Goal: Task Accomplishment & Management: Use online tool/utility

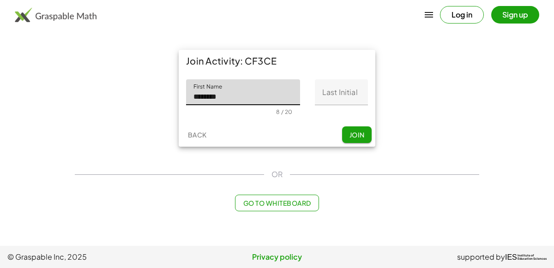
type input "********"
click at [330, 88] on input "Last Initial" at bounding box center [341, 92] width 53 height 26
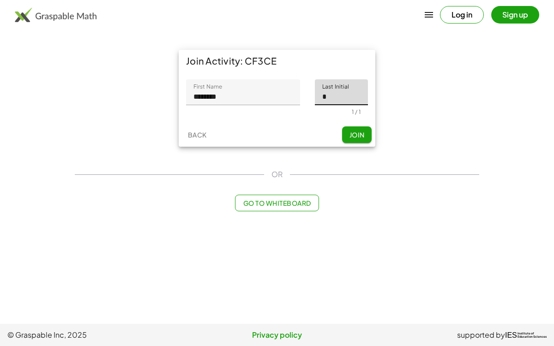
type input "*"
click at [362, 137] on span "Join" at bounding box center [356, 135] width 15 height 8
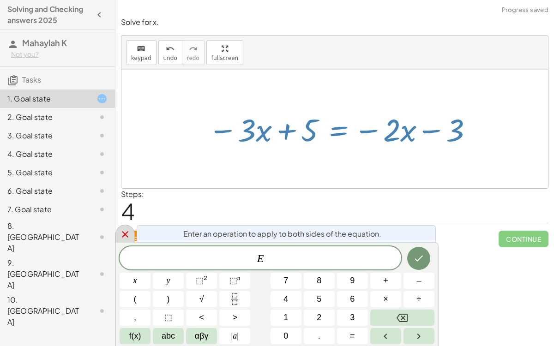
click at [127, 238] on icon at bounding box center [125, 234] width 11 height 11
click at [416, 268] on span "–" at bounding box center [418, 281] width 5 height 12
click at [348, 268] on button "3" at bounding box center [352, 318] width 31 height 16
click at [413, 263] on icon "Done" at bounding box center [418, 258] width 11 height 11
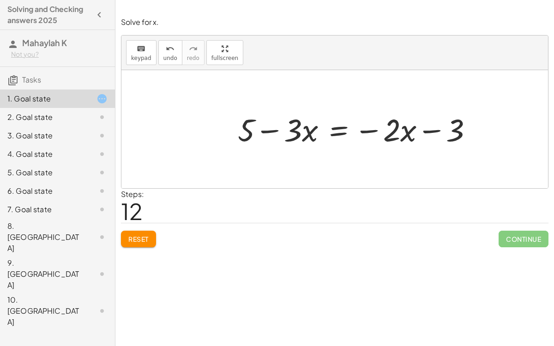
click at [82, 145] on div "2. Goal state" at bounding box center [57, 154] width 115 height 18
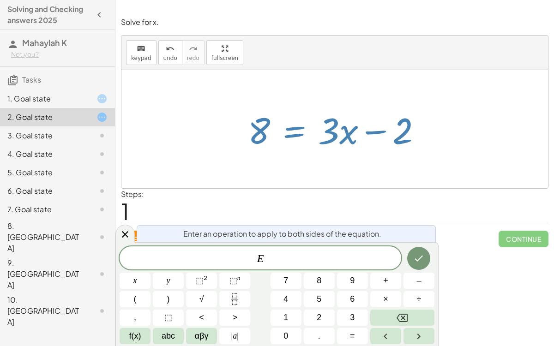
click at [386, 268] on span "+" at bounding box center [385, 281] width 5 height 12
click at [317, 268] on span "2" at bounding box center [319, 317] width 5 height 12
click at [416, 259] on icon "Done" at bounding box center [418, 258] width 11 height 11
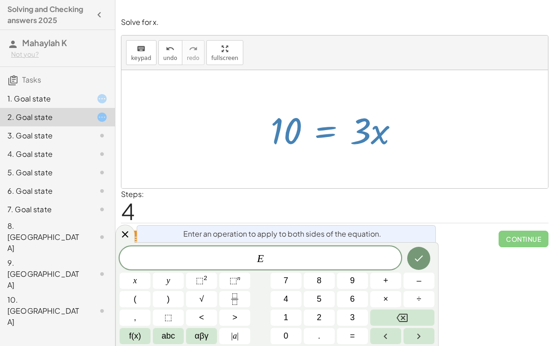
click at [415, 268] on button "÷" at bounding box center [418, 299] width 31 height 16
click at [347, 268] on button "3" at bounding box center [352, 318] width 31 height 16
click at [412, 257] on button "Done" at bounding box center [418, 258] width 23 height 23
click at [284, 268] on span "1" at bounding box center [285, 317] width 5 height 12
click at [288, 268] on button "0" at bounding box center [285, 336] width 31 height 16
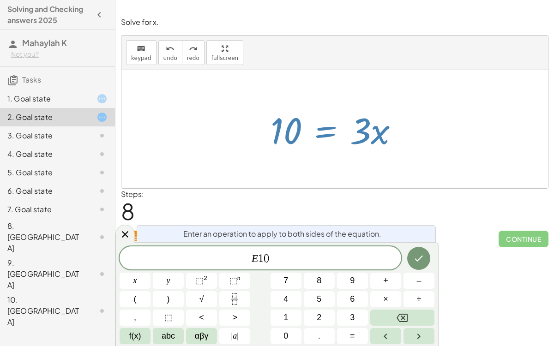
click at [414, 268] on button "÷" at bounding box center [418, 299] width 31 height 16
click at [346, 268] on button "3" at bounding box center [352, 318] width 31 height 16
click at [412, 262] on button "Done" at bounding box center [418, 258] width 23 height 23
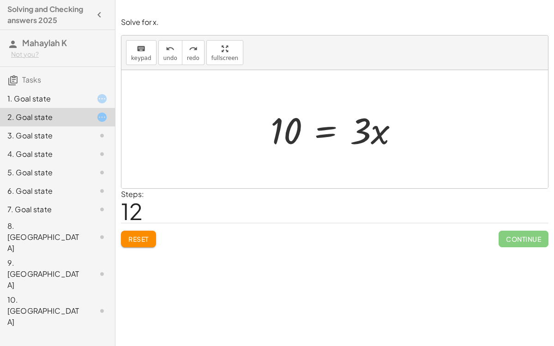
click at [90, 99] on div at bounding box center [95, 98] width 26 height 11
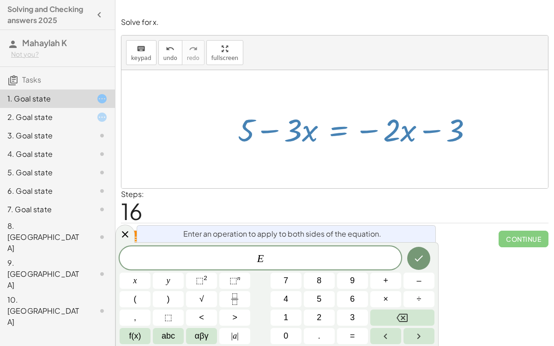
click at [414, 268] on button "–" at bounding box center [418, 281] width 31 height 16
click at [346, 268] on button "3" at bounding box center [352, 318] width 31 height 16
click at [418, 265] on button "Done" at bounding box center [418, 258] width 23 height 23
click at [126, 240] on div at bounding box center [124, 234] width 19 height 18
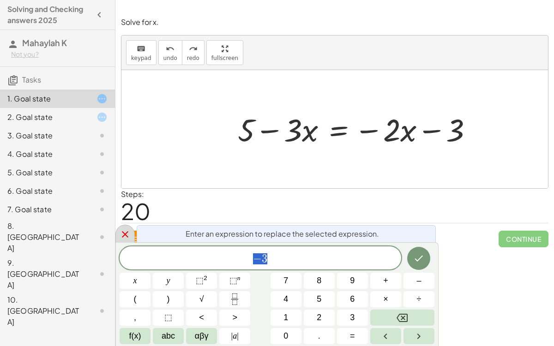
click at [120, 233] on icon at bounding box center [125, 234] width 11 height 11
click at [120, 232] on icon at bounding box center [125, 234] width 11 height 11
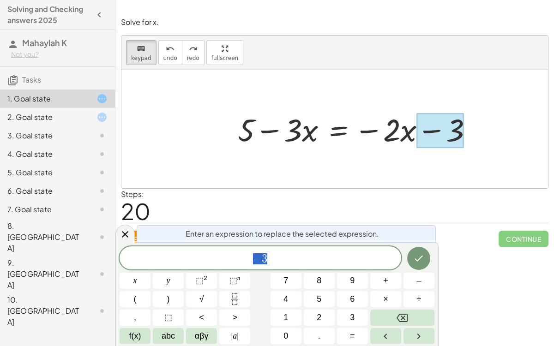
click at [413, 268] on button "–" at bounding box center [418, 281] width 31 height 16
click at [124, 242] on div at bounding box center [124, 234] width 19 height 18
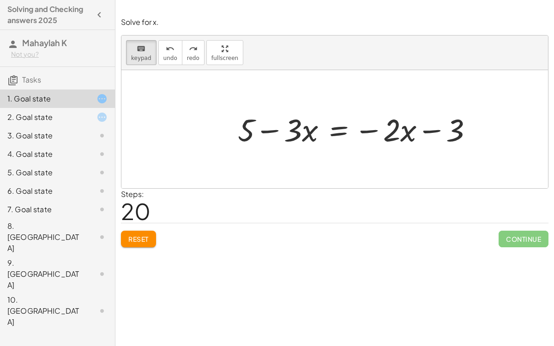
click at [446, 132] on div at bounding box center [358, 128] width 251 height 41
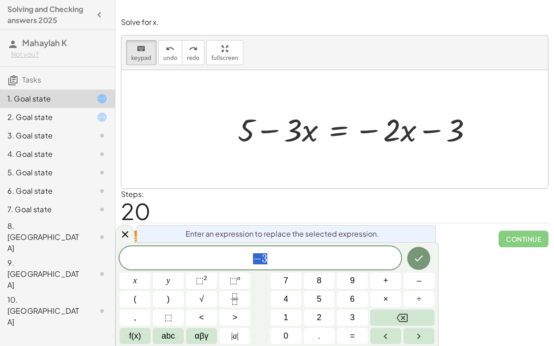
click at [339, 260] on span "− 3" at bounding box center [260, 258] width 281 height 13
click at [420, 268] on span "–" at bounding box center [418, 281] width 5 height 12
click at [318, 268] on span "5" at bounding box center [319, 299] width 5 height 12
click at [415, 261] on icon "Done" at bounding box center [418, 258] width 11 height 11
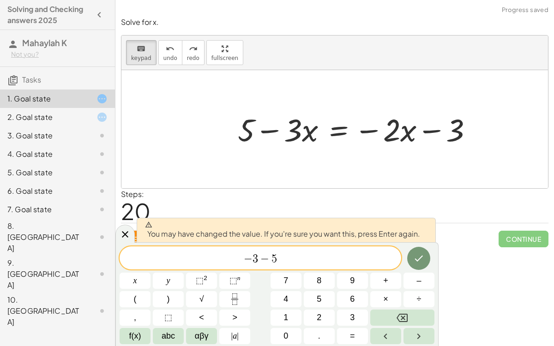
click at [414, 259] on icon "Done" at bounding box center [418, 258] width 11 height 11
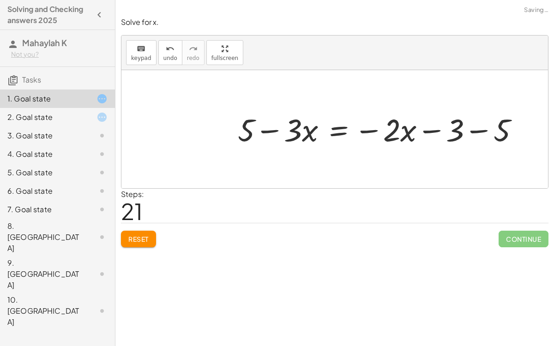
click at [419, 261] on div "Solve for x. keyboard keypad undo undo redo redo fullscreen + 6 − ( + · 3 · x +…" at bounding box center [334, 173] width 438 height 346
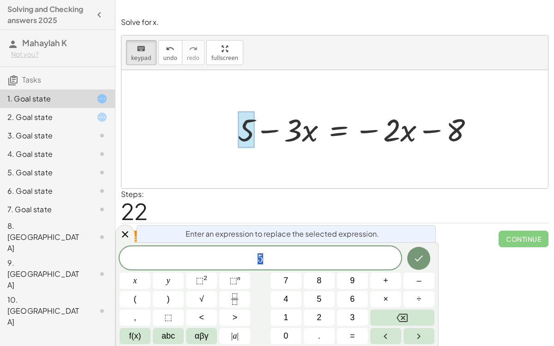
click at [336, 263] on span "5" at bounding box center [260, 258] width 281 height 13
click at [416, 268] on button "–" at bounding box center [418, 281] width 31 height 16
click at [316, 268] on button "5" at bounding box center [319, 299] width 31 height 16
click at [409, 256] on button "Done" at bounding box center [418, 258] width 23 height 23
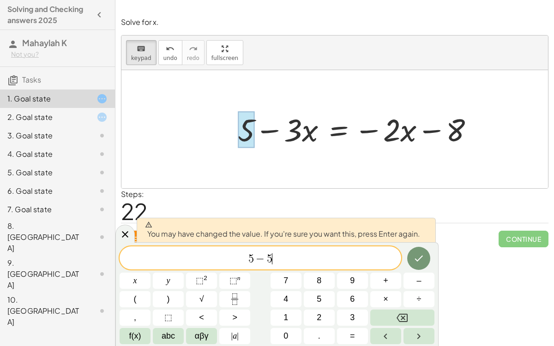
click at [413, 260] on icon "Done" at bounding box center [418, 258] width 11 height 11
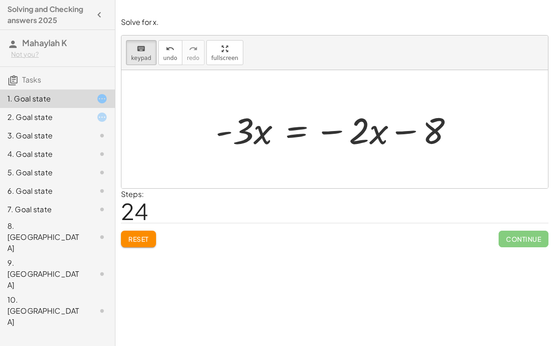
click at [344, 138] on div at bounding box center [338, 130] width 255 height 48
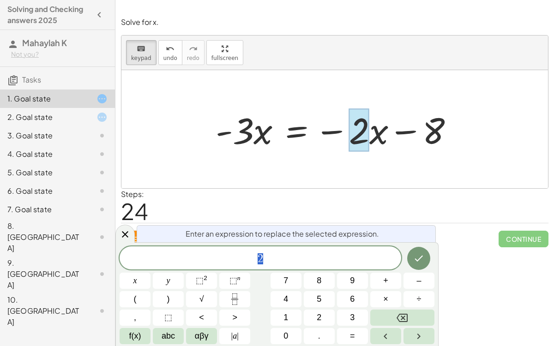
click at [333, 143] on div at bounding box center [338, 130] width 255 height 48
click at [361, 153] on div "+ 6 − ( + · 3 · x + 1 ) = − · 2 · x − ( 3 ) + 6 − · 3 · x − 1 = − · 2 · x − ( 3…" at bounding box center [335, 129] width 266 height 52
click at [356, 136] on div at bounding box center [359, 130] width 20 height 43
click at [122, 236] on icon at bounding box center [125, 234] width 6 height 6
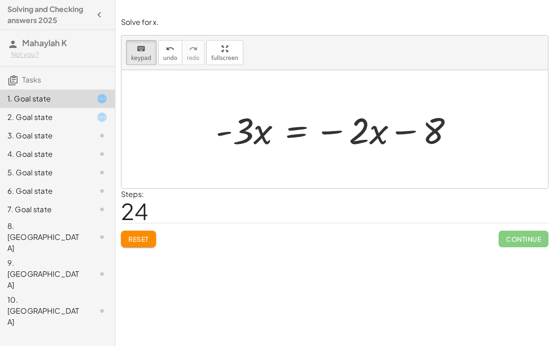
click at [328, 138] on div at bounding box center [338, 130] width 255 height 48
click at [335, 134] on div at bounding box center [338, 130] width 255 height 48
click at [338, 138] on div at bounding box center [338, 130] width 255 height 48
click at [344, 131] on div at bounding box center [338, 130] width 255 height 48
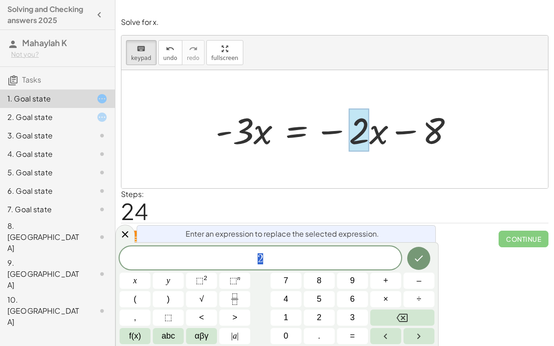
click at [339, 149] on div at bounding box center [338, 130] width 255 height 48
click at [340, 152] on div "+ 6 − ( + · 3 · x + 1 ) = − · 2 · x − ( 3 ) + 6 − · 3 · x − 1 = − · 2 · x − ( 3…" at bounding box center [335, 129] width 266 height 52
click at [363, 138] on div at bounding box center [359, 130] width 20 height 43
click at [353, 136] on div at bounding box center [359, 130] width 20 height 43
click at [352, 132] on div at bounding box center [359, 130] width 20 height 43
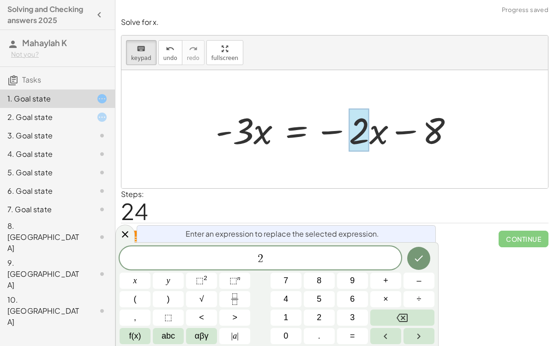
click at [397, 268] on icon "Backspace" at bounding box center [401, 317] width 11 height 11
click at [128, 237] on icon at bounding box center [125, 234] width 11 height 11
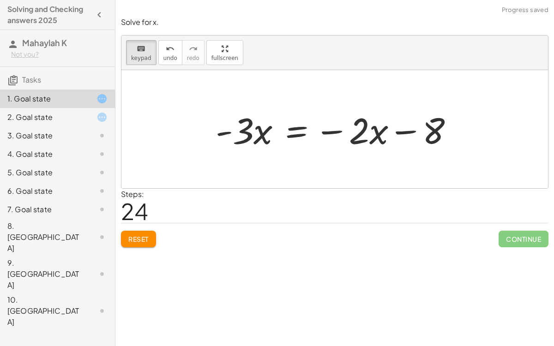
click at [367, 132] on div at bounding box center [338, 130] width 255 height 48
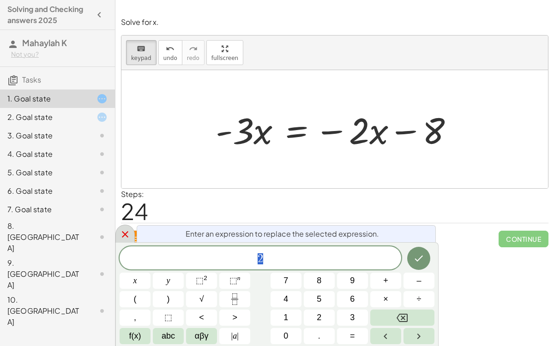
click at [125, 234] on icon at bounding box center [125, 234] width 6 height 6
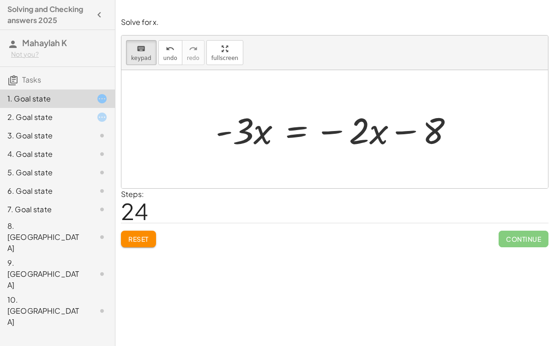
click at [367, 139] on div at bounding box center [338, 130] width 255 height 48
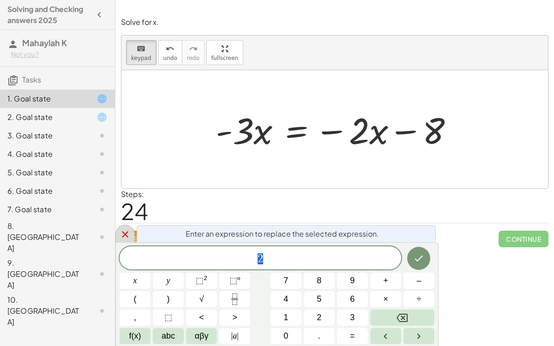
click at [125, 237] on icon at bounding box center [125, 234] width 11 height 11
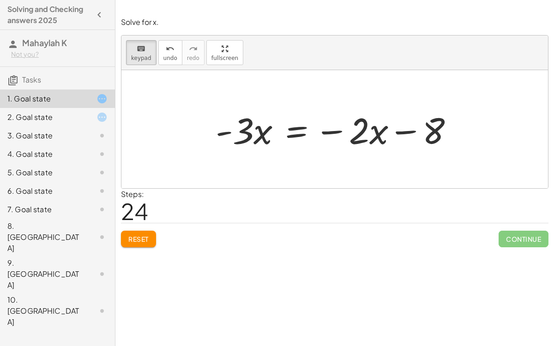
click at [328, 135] on div at bounding box center [338, 130] width 255 height 48
click at [332, 134] on div at bounding box center [338, 130] width 255 height 48
click at [330, 133] on div at bounding box center [338, 130] width 255 height 48
click at [329, 129] on div at bounding box center [338, 130] width 255 height 48
click at [388, 141] on div at bounding box center [338, 130] width 255 height 48
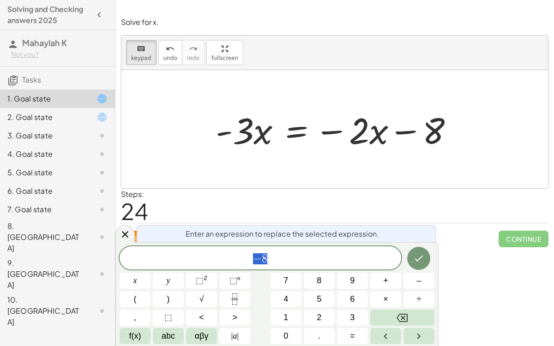
click at [377, 140] on div at bounding box center [338, 130] width 255 height 48
click at [376, 144] on div at bounding box center [338, 130] width 255 height 48
click at [130, 237] on div at bounding box center [124, 234] width 19 height 18
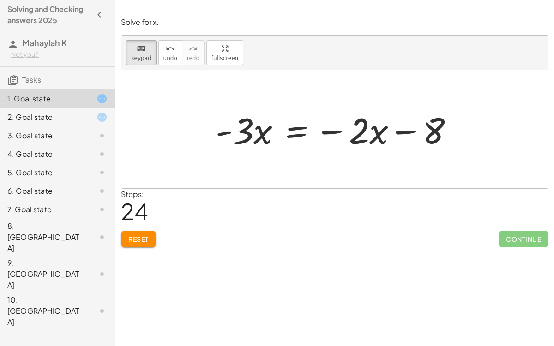
click at [253, 138] on div at bounding box center [338, 130] width 255 height 48
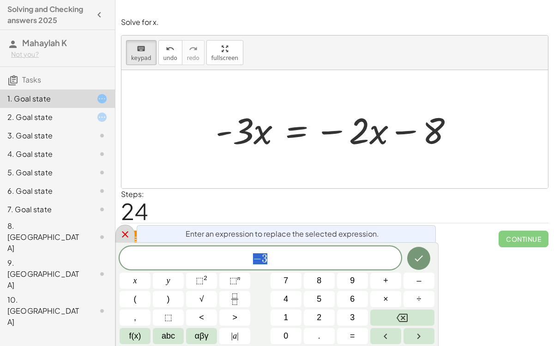
click at [125, 227] on div at bounding box center [124, 234] width 19 height 18
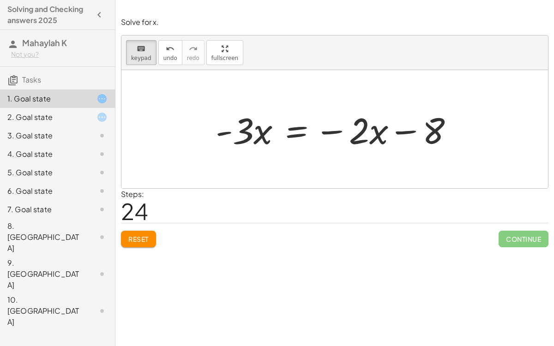
click at [332, 131] on div at bounding box center [338, 130] width 255 height 48
click at [330, 140] on div at bounding box center [338, 130] width 255 height 48
click at [329, 143] on div at bounding box center [338, 130] width 255 height 48
click at [335, 132] on div at bounding box center [338, 130] width 255 height 48
click at [334, 134] on div at bounding box center [338, 130] width 255 height 48
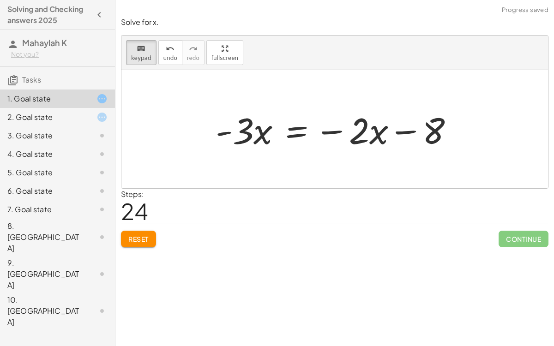
click at [332, 135] on div at bounding box center [338, 130] width 255 height 48
click at [335, 134] on div at bounding box center [338, 130] width 255 height 48
click at [341, 135] on div at bounding box center [338, 130] width 255 height 48
click at [340, 135] on div at bounding box center [338, 130] width 255 height 48
click at [334, 138] on div at bounding box center [338, 130] width 255 height 48
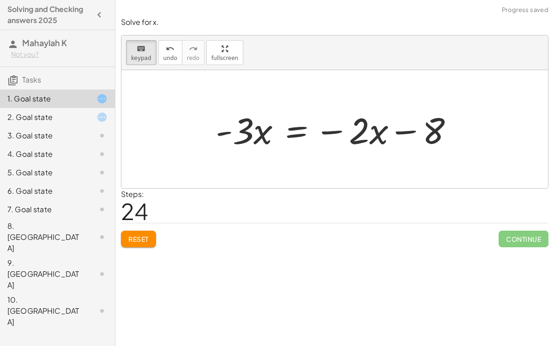
click at [337, 136] on div at bounding box center [338, 130] width 255 height 48
click at [344, 135] on div at bounding box center [338, 130] width 255 height 48
click at [353, 136] on div at bounding box center [338, 130] width 255 height 48
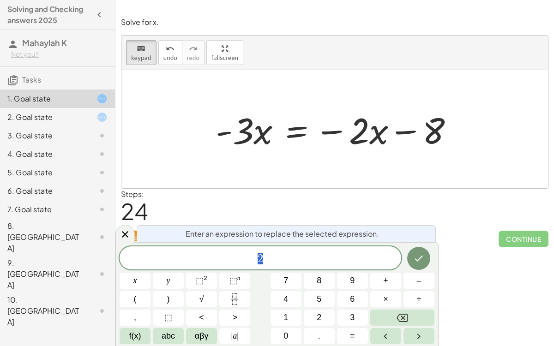
click at [353, 136] on div at bounding box center [338, 130] width 255 height 48
click at [346, 144] on div at bounding box center [338, 130] width 255 height 48
click at [125, 234] on icon at bounding box center [125, 234] width 6 height 6
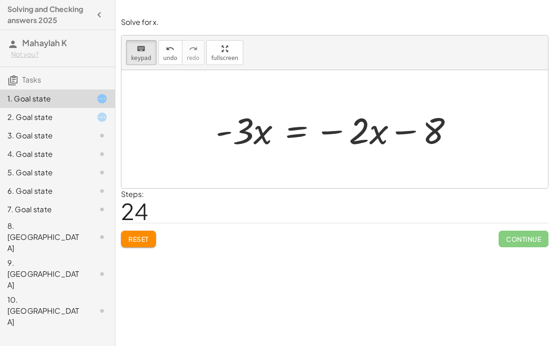
click at [338, 132] on div at bounding box center [338, 130] width 255 height 48
click at [334, 130] on div at bounding box center [338, 130] width 255 height 48
click at [337, 132] on div at bounding box center [338, 130] width 255 height 48
click at [337, 133] on div at bounding box center [338, 130] width 255 height 48
click at [336, 132] on div at bounding box center [338, 130] width 255 height 48
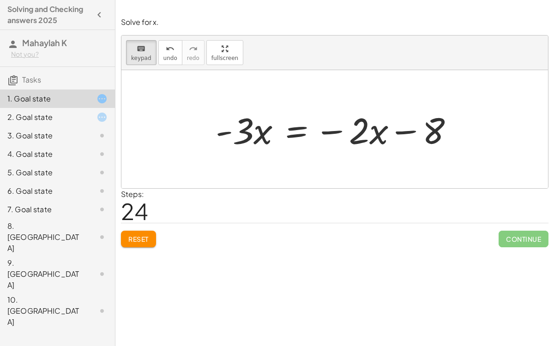
click at [219, 140] on div at bounding box center [338, 130] width 255 height 48
click at [232, 138] on div at bounding box center [338, 130] width 255 height 48
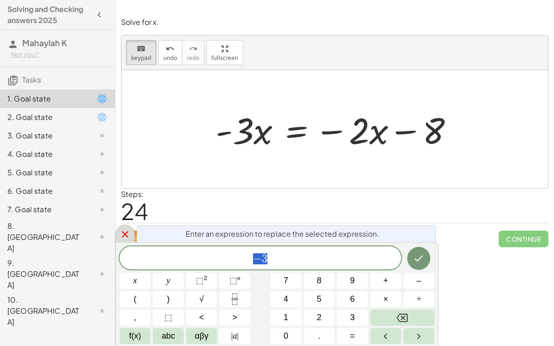
click at [125, 230] on icon at bounding box center [125, 234] width 11 height 11
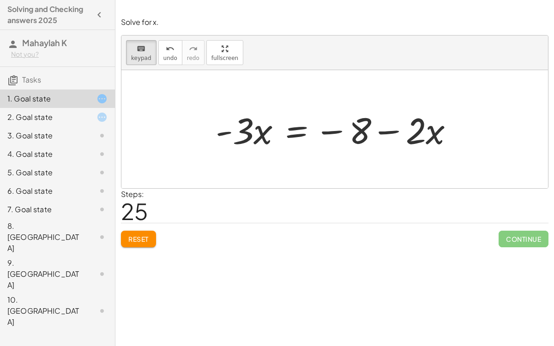
click at [398, 131] on div at bounding box center [338, 130] width 255 height 48
click at [390, 140] on div at bounding box center [338, 130] width 255 height 48
click at [390, 134] on div at bounding box center [338, 130] width 255 height 48
click at [388, 136] on div at bounding box center [338, 130] width 255 height 48
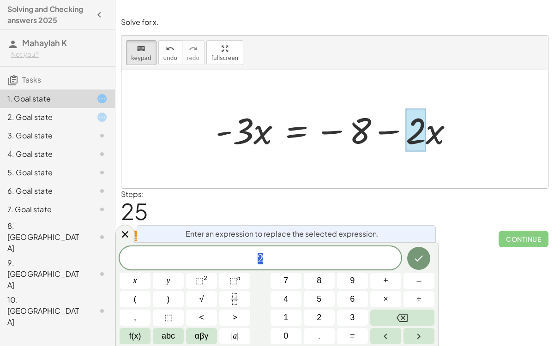
click at [351, 266] on div "* 2" at bounding box center [260, 257] width 281 height 23
click at [417, 268] on span "–" at bounding box center [418, 281] width 5 height 12
click at [415, 268] on button "–" at bounding box center [418, 281] width 31 height 16
click at [359, 268] on button "3" at bounding box center [352, 318] width 31 height 16
click at [415, 252] on button "Done" at bounding box center [418, 258] width 23 height 23
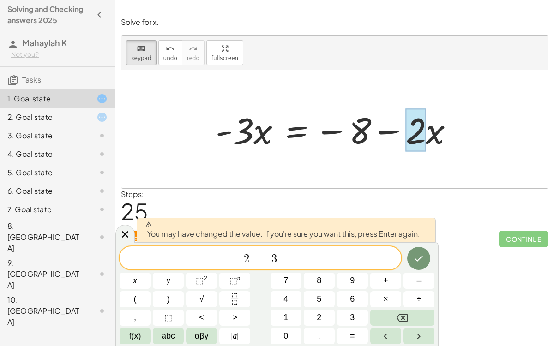
click at [413, 260] on button "Done" at bounding box center [418, 258] width 23 height 23
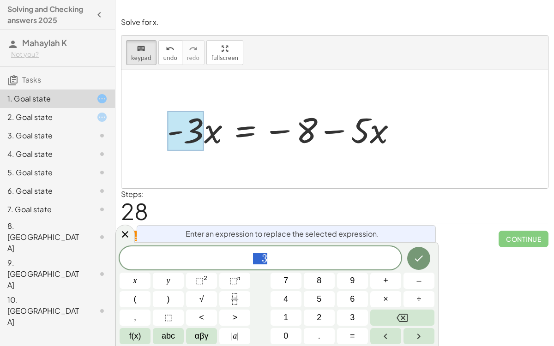
click at [335, 258] on span "− 3" at bounding box center [260, 258] width 281 height 13
click at [120, 229] on icon at bounding box center [125, 234] width 11 height 11
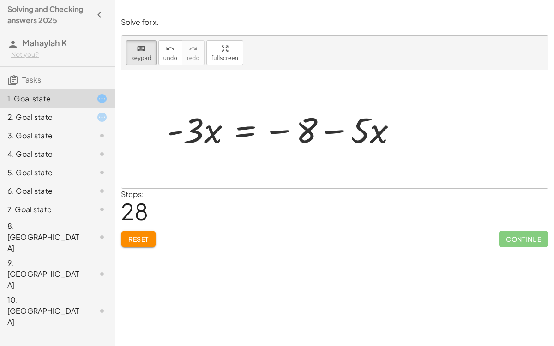
click at [355, 134] on div at bounding box center [285, 129] width 246 height 46
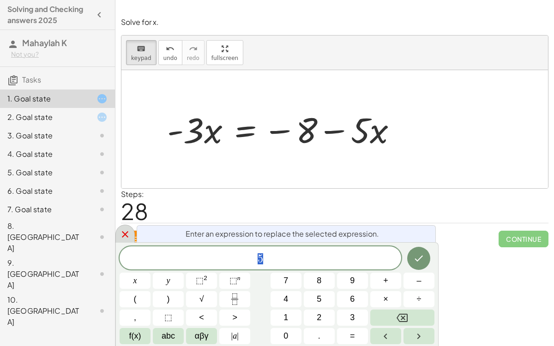
click at [124, 233] on icon at bounding box center [125, 234] width 11 height 11
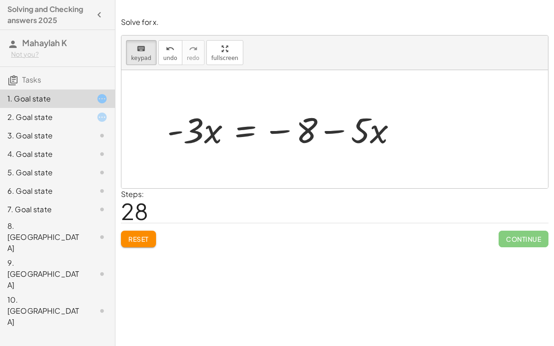
click at [332, 132] on div at bounding box center [285, 129] width 246 height 46
click at [331, 132] on div at bounding box center [285, 129] width 246 height 46
click at [325, 135] on div at bounding box center [285, 129] width 246 height 46
click at [323, 137] on div at bounding box center [285, 129] width 246 height 46
click at [173, 137] on div at bounding box center [285, 129] width 246 height 46
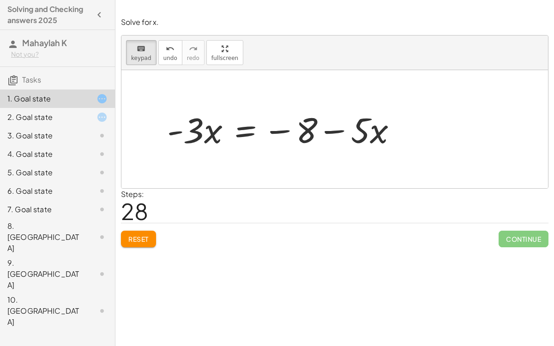
click at [171, 136] on div at bounding box center [285, 129] width 246 height 46
click at [178, 133] on div at bounding box center [285, 129] width 246 height 46
click at [181, 140] on div at bounding box center [285, 129] width 246 height 46
click at [196, 140] on div at bounding box center [285, 129] width 246 height 46
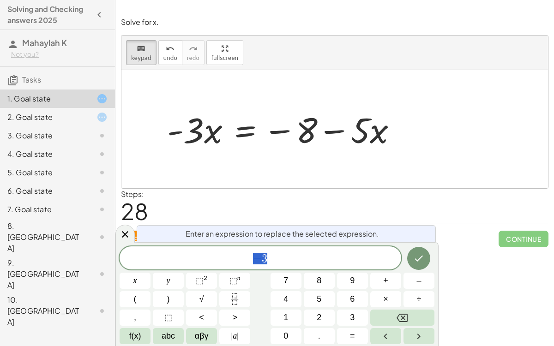
click at [198, 126] on div at bounding box center [285, 129] width 246 height 46
click at [383, 268] on span "+" at bounding box center [385, 281] width 5 height 12
click at [408, 268] on button "Backspace" at bounding box center [402, 318] width 64 height 16
click at [347, 261] on span "​ − 3" at bounding box center [260, 258] width 281 height 13
click at [387, 268] on span "+" at bounding box center [385, 281] width 5 height 12
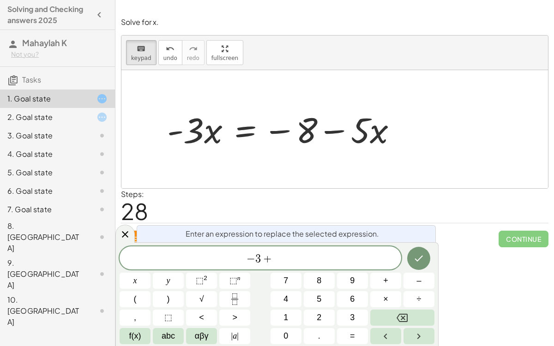
click at [323, 268] on button "5" at bounding box center [319, 299] width 31 height 16
click at [418, 259] on icon "Done" at bounding box center [418, 258] width 11 height 11
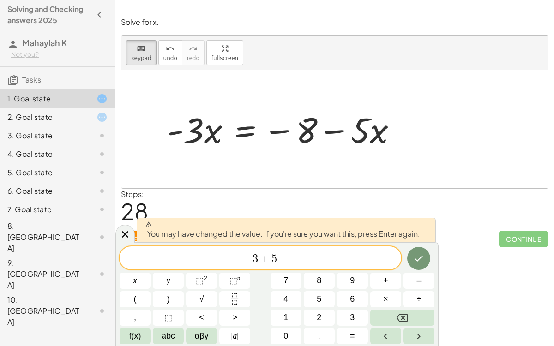
click at [240, 268] on button "| a |" at bounding box center [234, 336] width 31 height 16
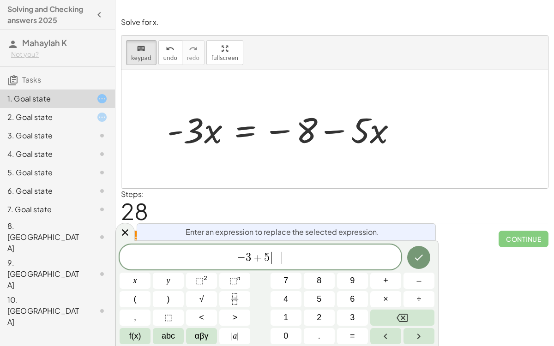
click at [409, 268] on button "Backspace" at bounding box center [402, 318] width 64 height 16
click at [170, 268] on span "abc" at bounding box center [168, 336] width 13 height 12
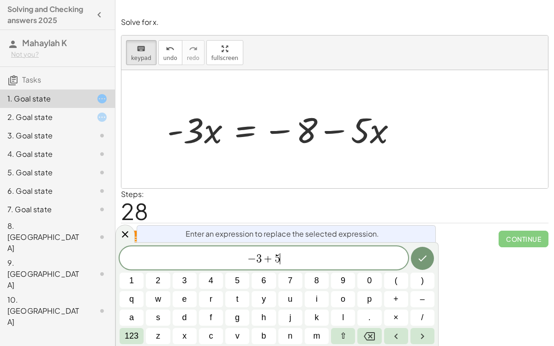
click at [193, 268] on button "x" at bounding box center [185, 336] width 24 height 16
click at [142, 268] on button "123" at bounding box center [132, 336] width 24 height 16
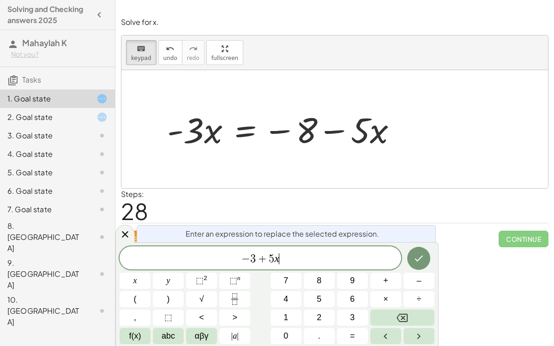
click at [411, 263] on button "Done" at bounding box center [418, 258] width 23 height 23
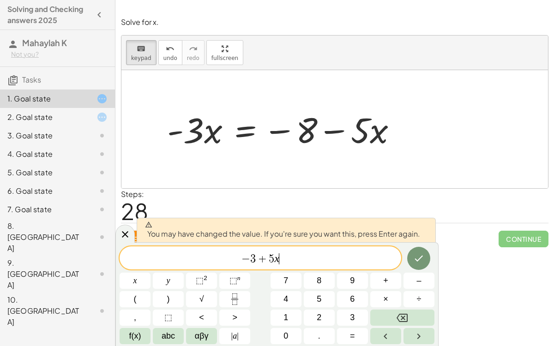
click at [412, 262] on button "Done" at bounding box center [418, 258] width 23 height 23
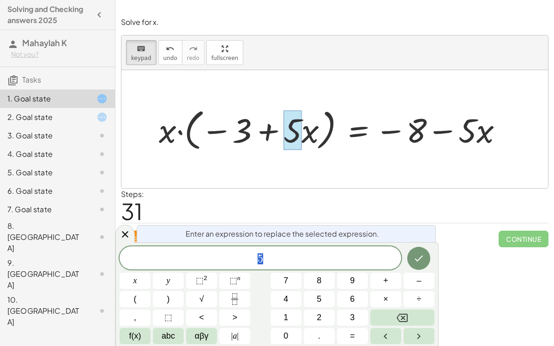
click at [375, 265] on div "* 5" at bounding box center [260, 257] width 281 height 23
click at [383, 268] on span "+" at bounding box center [385, 281] width 5 height 12
click at [168, 268] on span "abc" at bounding box center [168, 336] width 13 height 12
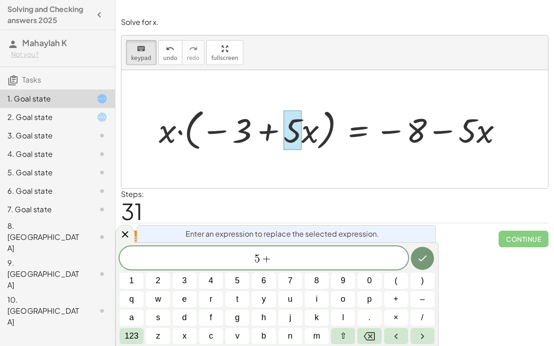
click at [188, 268] on button "x" at bounding box center [185, 336] width 24 height 16
click at [415, 262] on button "Done" at bounding box center [422, 258] width 23 height 23
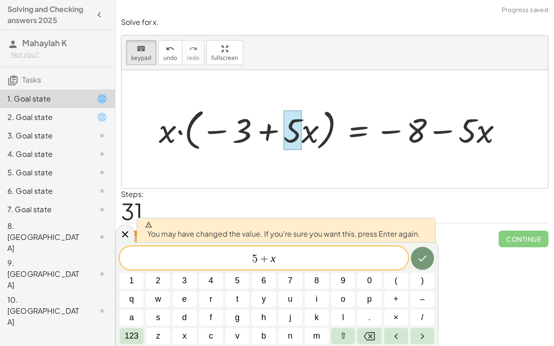
click at [425, 256] on icon "Done" at bounding box center [422, 258] width 11 height 11
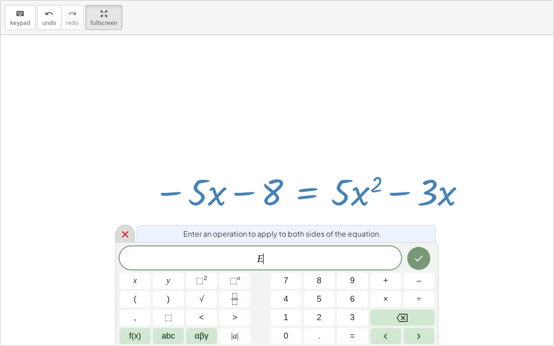
click at [127, 233] on icon at bounding box center [125, 234] width 11 height 11
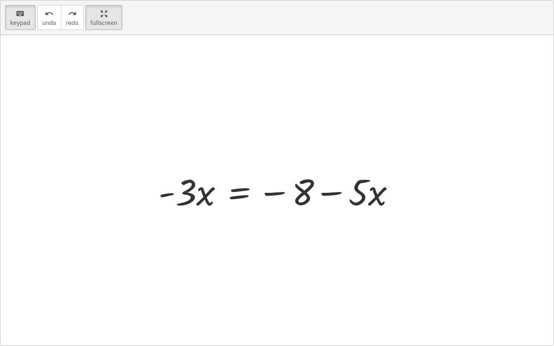
click at [346, 206] on div at bounding box center [281, 191] width 254 height 48
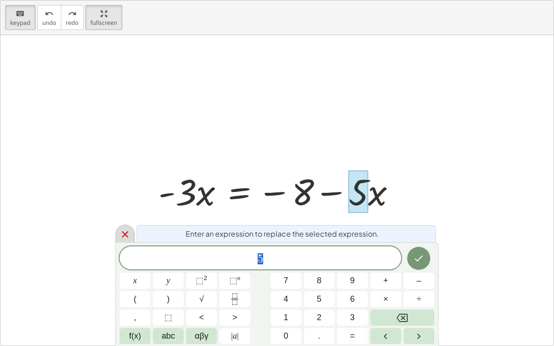
click at [130, 235] on icon at bounding box center [125, 234] width 11 height 11
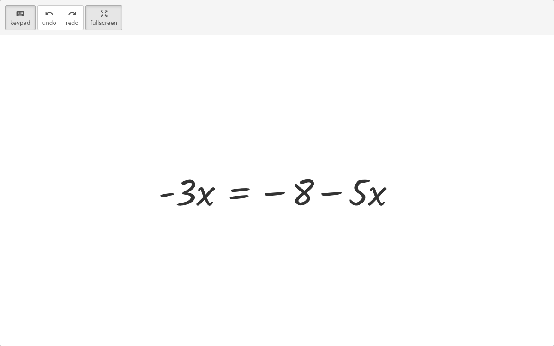
click at [329, 195] on div at bounding box center [281, 191] width 254 height 48
click at [324, 194] on div at bounding box center [281, 191] width 254 height 48
click at [336, 194] on div at bounding box center [281, 191] width 254 height 48
click at [340, 193] on div at bounding box center [281, 191] width 254 height 48
click at [381, 200] on div at bounding box center [281, 191] width 254 height 48
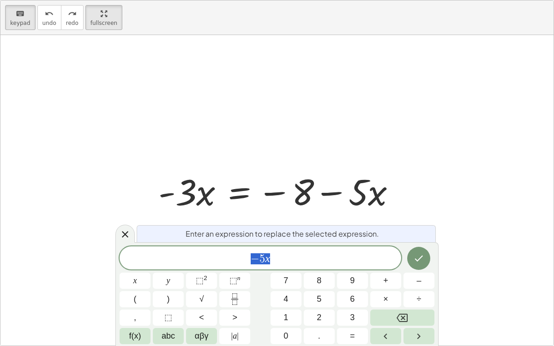
click at [337, 257] on span "− 5 x" at bounding box center [260, 258] width 281 height 13
click at [413, 268] on button "–" at bounding box center [418, 281] width 31 height 16
click at [415, 268] on button "–" at bounding box center [418, 281] width 31 height 16
click at [352, 268] on span "3" at bounding box center [352, 317] width 5 height 12
click at [170, 268] on span "abc" at bounding box center [168, 336] width 13 height 12
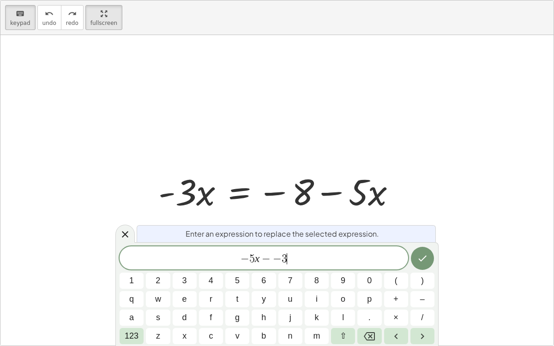
click at [192, 268] on button "x" at bounding box center [185, 336] width 24 height 16
click at [415, 262] on button "Done" at bounding box center [422, 258] width 23 height 23
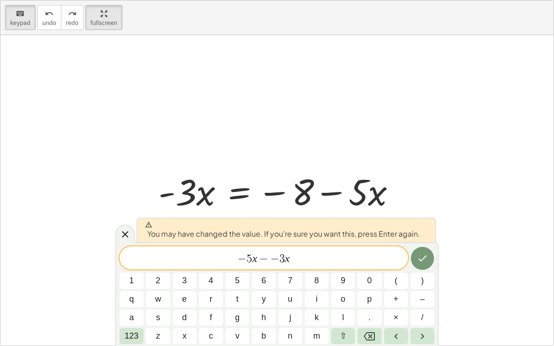
click at [425, 264] on button "Done" at bounding box center [422, 258] width 23 height 23
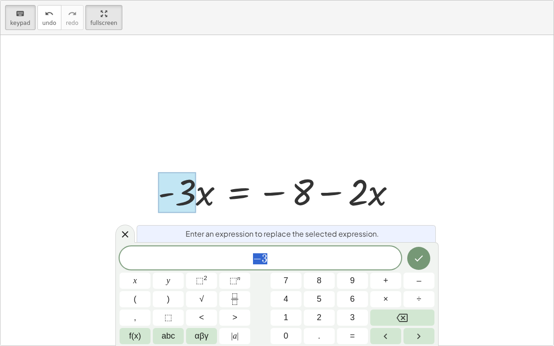
click at [331, 260] on span "− 3" at bounding box center [260, 258] width 281 height 13
click at [419, 268] on span "–" at bounding box center [418, 281] width 5 height 12
click at [351, 268] on span "3" at bounding box center [352, 317] width 5 height 12
click at [415, 258] on icon "Done" at bounding box center [418, 258] width 11 height 11
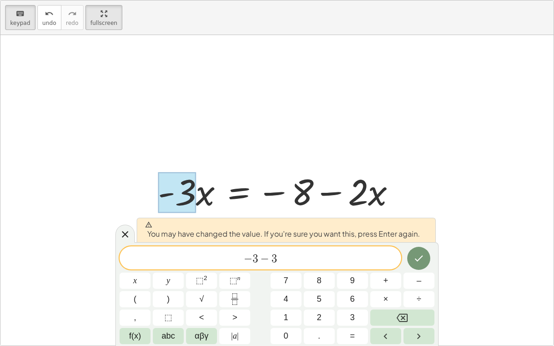
click at [415, 261] on icon "Done" at bounding box center [418, 258] width 11 height 11
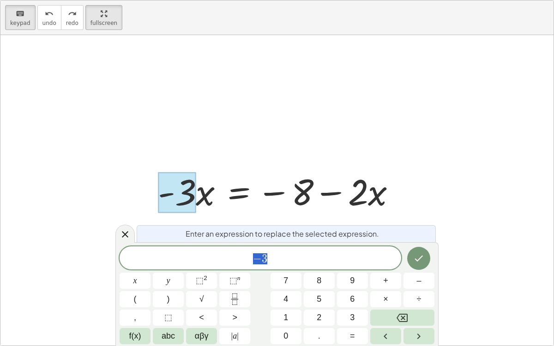
click at [312, 260] on span "− 3" at bounding box center [260, 258] width 281 height 13
click at [174, 268] on span "abc" at bounding box center [168, 336] width 13 height 12
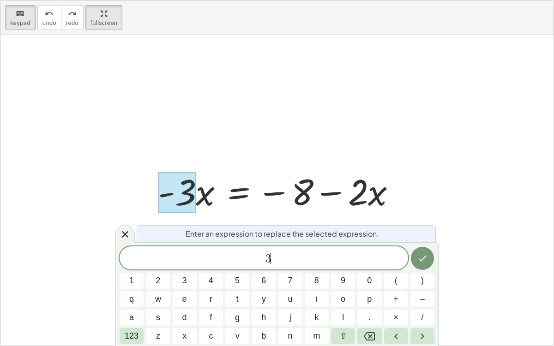
click at [184, 268] on span "x" at bounding box center [184, 336] width 4 height 12
click at [136, 268] on span "123" at bounding box center [132, 336] width 14 height 12
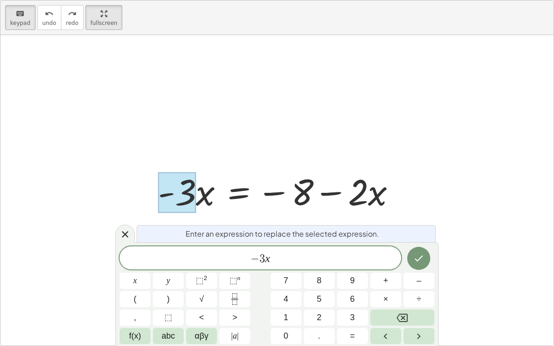
click at [419, 268] on span "–" at bounding box center [418, 281] width 5 height 12
click at [416, 268] on button "–" at bounding box center [418, 281] width 31 height 16
click at [353, 268] on span "3" at bounding box center [352, 317] width 5 height 12
click at [168, 268] on span "abc" at bounding box center [168, 336] width 13 height 12
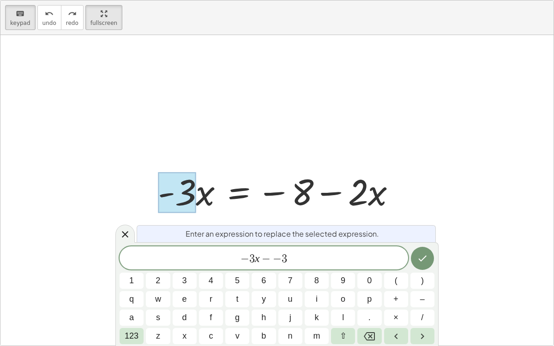
click at [184, 268] on span "x" at bounding box center [184, 336] width 4 height 12
click at [144, 268] on div at bounding box center [132, 281] width 24 height 16
click at [418, 261] on icon "Done" at bounding box center [422, 258] width 11 height 11
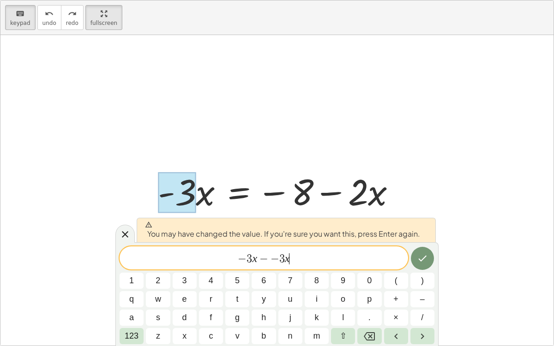
click at [418, 263] on icon "Done" at bounding box center [422, 258] width 11 height 11
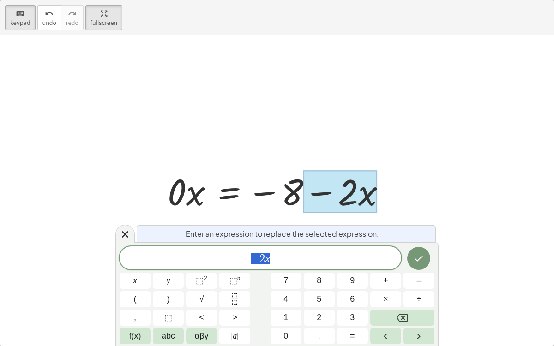
click at [322, 261] on span "− 2 x" at bounding box center [260, 258] width 281 height 13
click at [416, 268] on button "–" at bounding box center [418, 281] width 31 height 16
click at [289, 268] on button "0" at bounding box center [285, 336] width 31 height 16
click at [167, 268] on span "abc" at bounding box center [168, 336] width 13 height 12
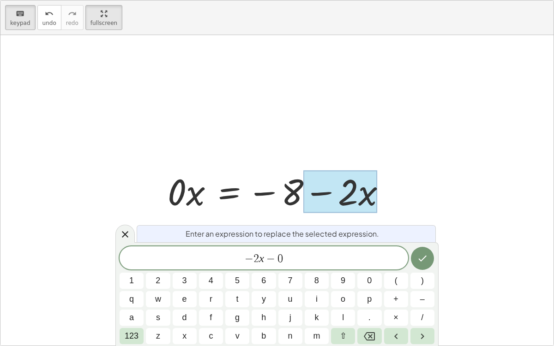
click at [183, 268] on span "x" at bounding box center [184, 336] width 4 height 12
click at [419, 266] on button "Done" at bounding box center [422, 258] width 23 height 23
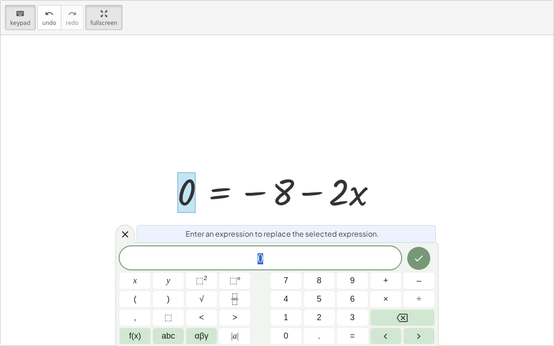
click at [329, 257] on span "0" at bounding box center [260, 258] width 281 height 13
click at [413, 268] on button "–" at bounding box center [418, 281] width 31 height 16
click at [317, 268] on span "8" at bounding box center [319, 281] width 5 height 12
click at [416, 263] on icon "Done" at bounding box center [418, 258] width 11 height 11
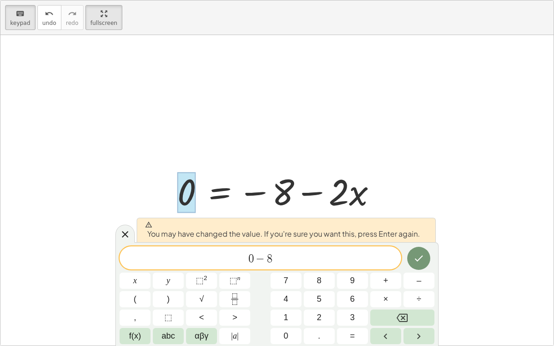
click at [150, 268] on div at bounding box center [135, 281] width 31 height 16
click at [416, 260] on icon "Done" at bounding box center [418, 258] width 11 height 11
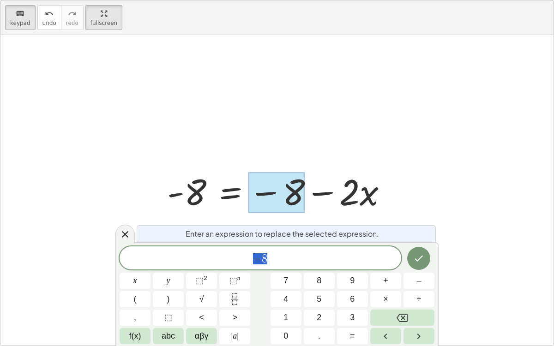
click at [317, 260] on span "− 8" at bounding box center [260, 258] width 281 height 13
click at [411, 268] on button "–" at bounding box center [418, 281] width 31 height 16
click at [319, 268] on span "8" at bounding box center [319, 281] width 5 height 12
click at [415, 266] on button "Done" at bounding box center [418, 258] width 23 height 23
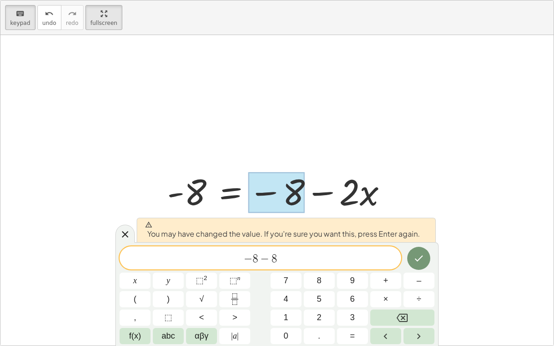
click at [416, 260] on icon "Done" at bounding box center [419, 259] width 8 height 6
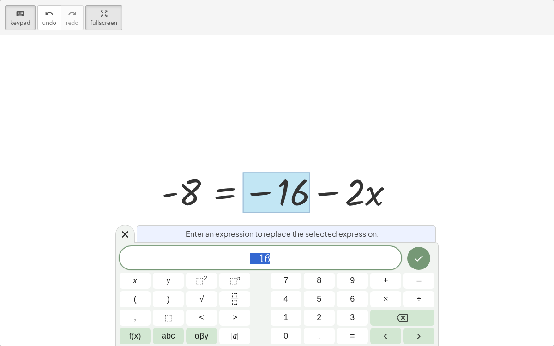
click at [323, 258] on span "− 1 6" at bounding box center [260, 258] width 281 height 13
click at [413, 268] on button "–" at bounding box center [418, 281] width 31 height 16
click at [411, 261] on button "Done" at bounding box center [418, 258] width 23 height 23
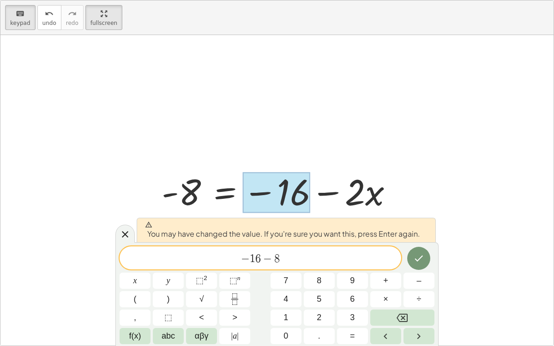
click at [416, 260] on icon "Done" at bounding box center [419, 259] width 8 height 6
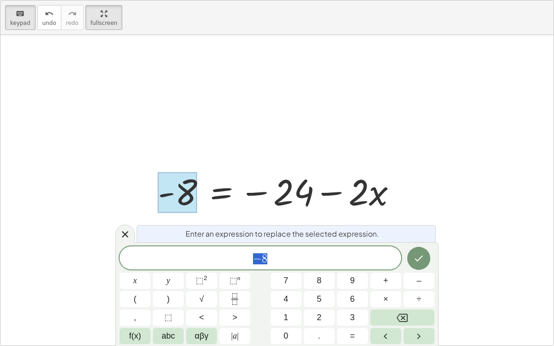
click at [342, 254] on span "− 8" at bounding box center [260, 258] width 281 height 13
click at [408, 268] on button "–" at bounding box center [418, 281] width 31 height 16
click at [315, 268] on button "8" at bounding box center [319, 281] width 31 height 16
click at [410, 263] on button "Done" at bounding box center [418, 258] width 23 height 23
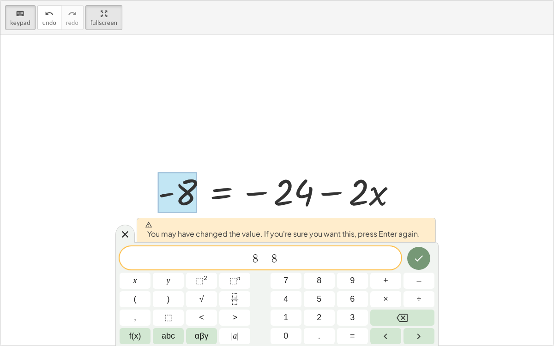
click at [418, 259] on icon "Done" at bounding box center [418, 258] width 11 height 11
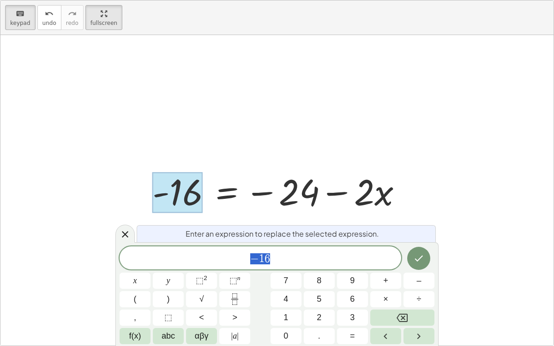
click at [347, 257] on span "− 1 6" at bounding box center [260, 258] width 281 height 13
click at [409, 268] on button "–" at bounding box center [418, 281] width 31 height 16
click at [319, 268] on span "2" at bounding box center [319, 317] width 5 height 12
click at [280, 268] on button "4" at bounding box center [285, 299] width 31 height 16
click at [415, 257] on icon "Done" at bounding box center [418, 258] width 11 height 11
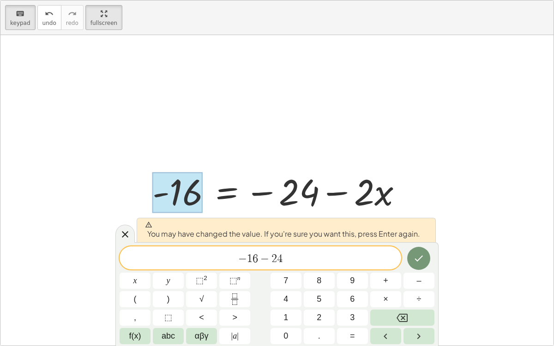
click at [415, 263] on icon "Done" at bounding box center [418, 258] width 11 height 11
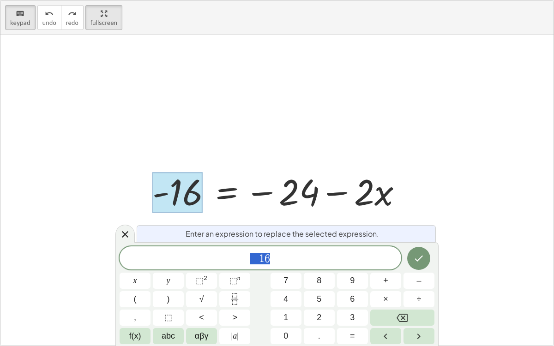
click at [361, 259] on span "− 1 6" at bounding box center [260, 258] width 281 height 13
click at [389, 268] on button "+" at bounding box center [385, 281] width 31 height 16
click at [323, 268] on button "2" at bounding box center [319, 318] width 31 height 16
click at [283, 268] on button "4" at bounding box center [285, 299] width 31 height 16
click at [418, 260] on icon "Done" at bounding box center [419, 259] width 8 height 6
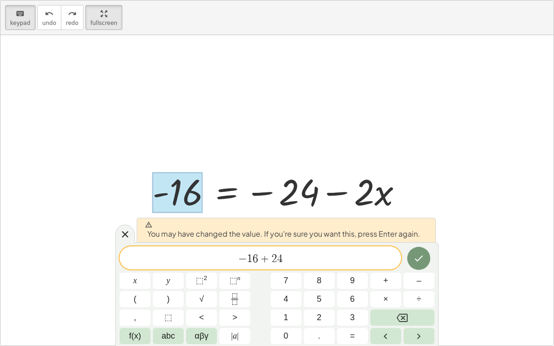
click at [418, 266] on button "Done" at bounding box center [418, 258] width 23 height 23
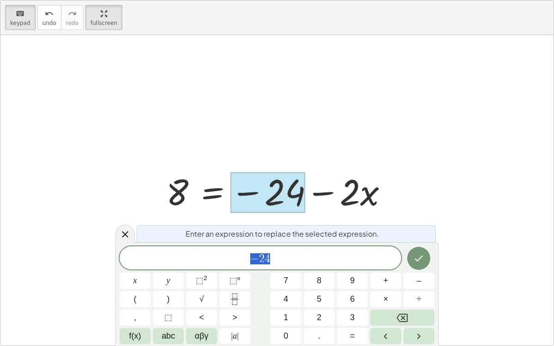
click at [355, 257] on span "− 2 4" at bounding box center [260, 258] width 281 height 13
click at [383, 268] on span "+" at bounding box center [385, 281] width 5 height 12
click at [319, 268] on span "2" at bounding box center [319, 317] width 5 height 12
click at [287, 268] on span "4" at bounding box center [285, 299] width 5 height 12
click at [415, 262] on icon "Done" at bounding box center [418, 258] width 11 height 11
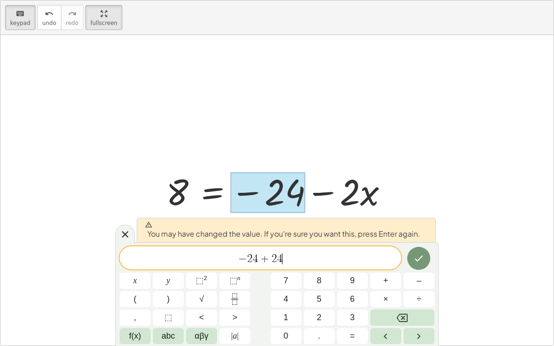
click at [421, 263] on icon "Done" at bounding box center [418, 258] width 11 height 11
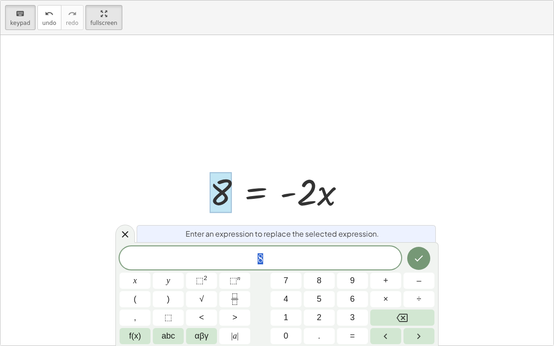
click at [359, 259] on span "8" at bounding box center [260, 258] width 281 height 13
click at [418, 268] on span "÷" at bounding box center [419, 299] width 5 height 12
click at [419, 268] on span "–" at bounding box center [418, 281] width 5 height 12
click at [318, 268] on span "2" at bounding box center [319, 317] width 5 height 12
click at [165, 268] on span "abc" at bounding box center [168, 336] width 13 height 12
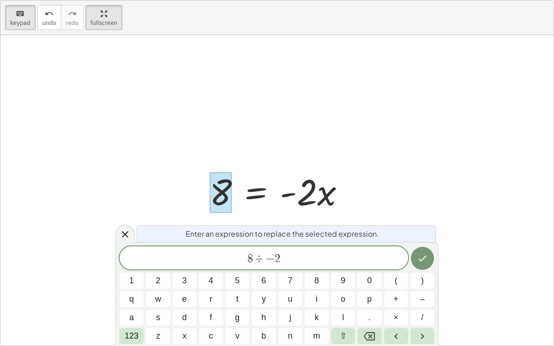
click at [416, 261] on button "Done" at bounding box center [422, 258] width 23 height 23
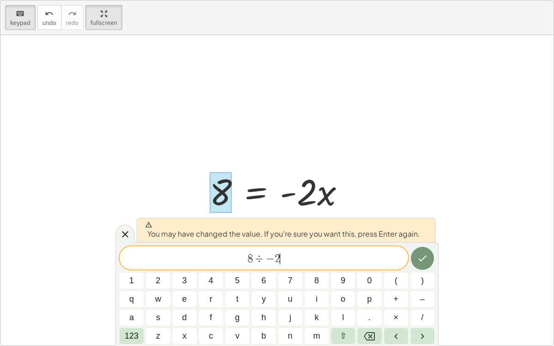
click at [421, 263] on icon "Done" at bounding box center [422, 258] width 11 height 11
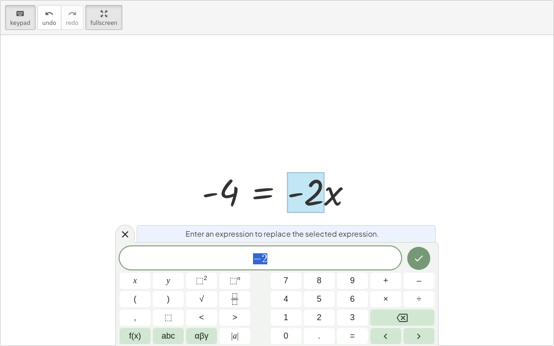
click at [359, 258] on span "− 2" at bounding box center [260, 258] width 281 height 13
click at [423, 268] on button "÷" at bounding box center [418, 299] width 31 height 16
click at [412, 268] on button "–" at bounding box center [418, 281] width 31 height 16
click at [312, 268] on button "2" at bounding box center [319, 318] width 31 height 16
click at [413, 267] on button "Done" at bounding box center [418, 258] width 23 height 23
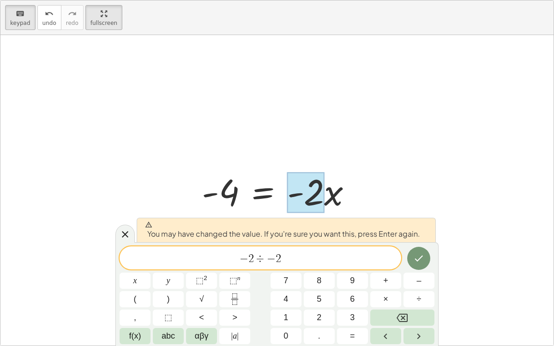
click at [414, 262] on icon "Done" at bounding box center [418, 258] width 11 height 11
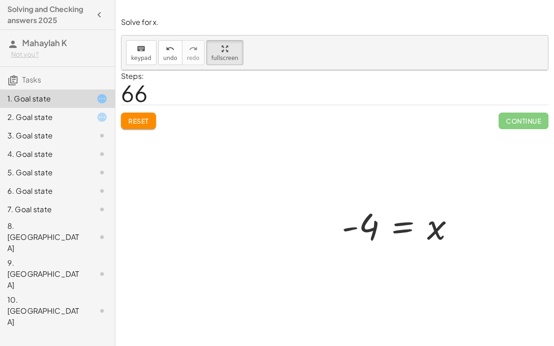
click at [154, 120] on div at bounding box center [334, 199] width 426 height 259
click at [138, 120] on div at bounding box center [334, 199] width 426 height 259
click at [102, 104] on div "1. Goal state" at bounding box center [57, 99] width 115 height 18
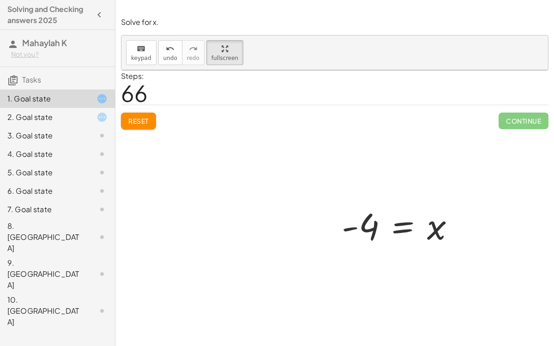
click at [102, 97] on icon at bounding box center [101, 98] width 11 height 11
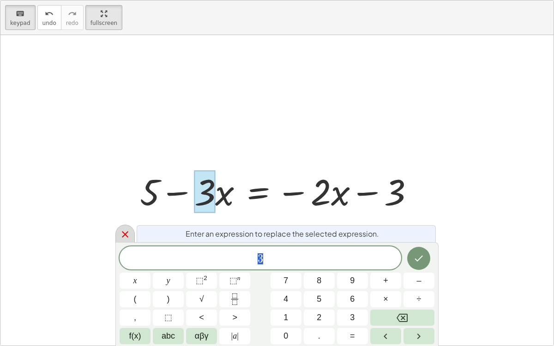
click at [125, 237] on icon at bounding box center [125, 234] width 11 height 11
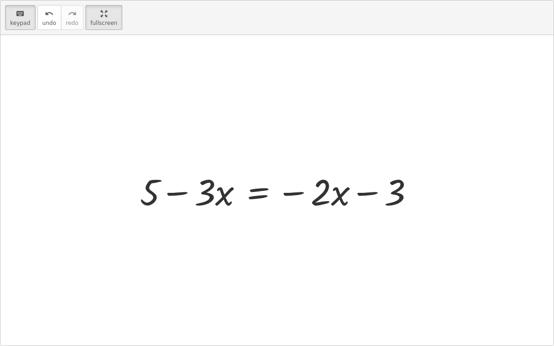
click at [227, 195] on div at bounding box center [280, 191] width 291 height 48
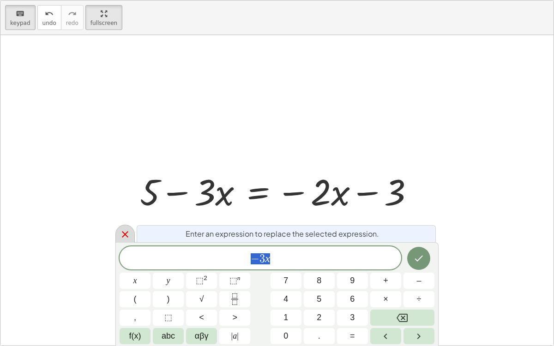
click at [127, 240] on div at bounding box center [124, 234] width 19 height 18
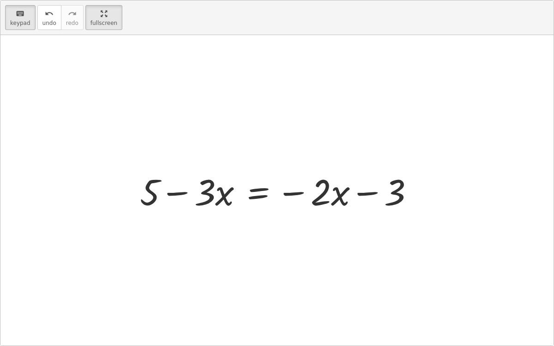
click at [401, 193] on div at bounding box center [280, 191] width 291 height 48
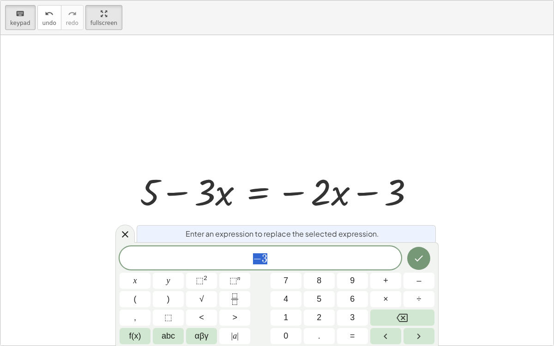
click at [298, 259] on span "− 3" at bounding box center [260, 258] width 281 height 13
click at [421, 268] on button "–" at bounding box center [418, 281] width 31 height 16
click at [316, 268] on button "5" at bounding box center [319, 299] width 31 height 16
click at [413, 266] on button "Done" at bounding box center [418, 258] width 23 height 23
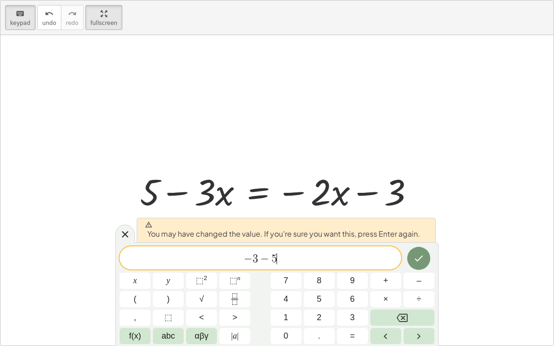
click at [417, 260] on icon "Done" at bounding box center [418, 258] width 11 height 11
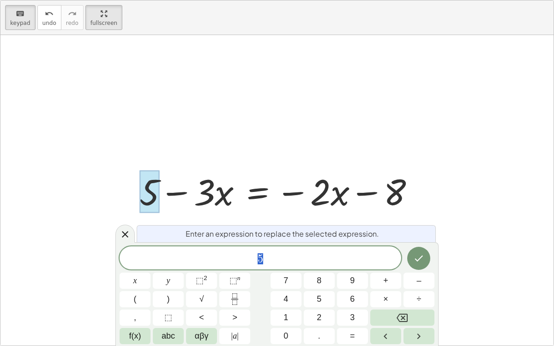
click at [343, 257] on span "5" at bounding box center [260, 258] width 281 height 13
click at [417, 268] on span "–" at bounding box center [418, 281] width 5 height 12
click at [319, 268] on span "5" at bounding box center [319, 299] width 5 height 12
click at [417, 262] on icon "Done" at bounding box center [418, 258] width 11 height 11
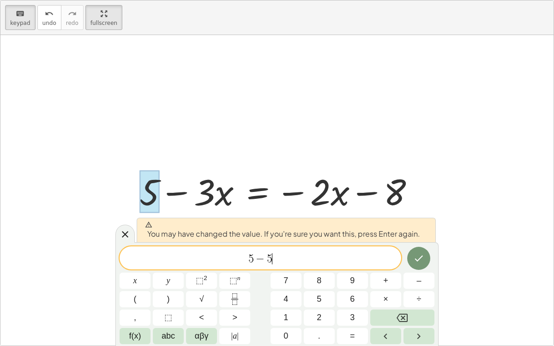
click at [415, 261] on icon "Done" at bounding box center [418, 258] width 11 height 11
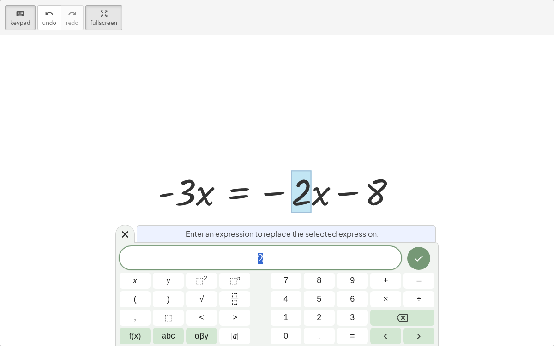
click at [121, 247] on div "* 2 x y ⬚ 2 ⬚ n 7 8 9 + – ( ) √ 4 5 6 × ÷ , ⬚ < > 1 2 3 f(x) abc αβγ | a | 0 . =" at bounding box center [277, 295] width 315 height 98
click at [126, 238] on icon at bounding box center [125, 234] width 11 height 11
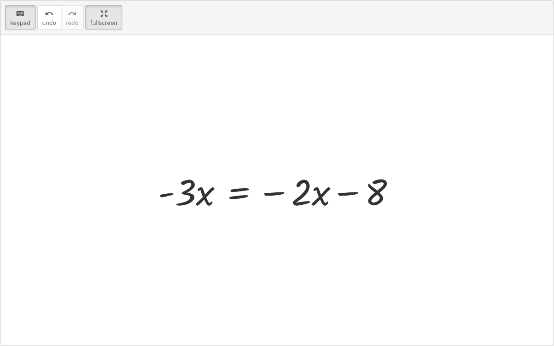
click at [326, 194] on div at bounding box center [280, 191] width 255 height 48
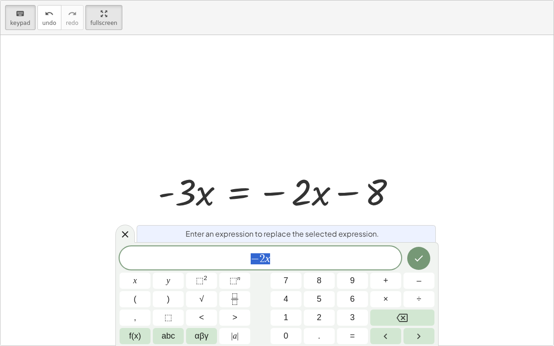
click at [313, 249] on div "*** − 2 x" at bounding box center [260, 257] width 281 height 23
click at [411, 268] on button "–" at bounding box center [418, 281] width 31 height 16
click at [323, 268] on button "2" at bounding box center [319, 318] width 31 height 16
click at [174, 268] on span "abc" at bounding box center [168, 336] width 13 height 12
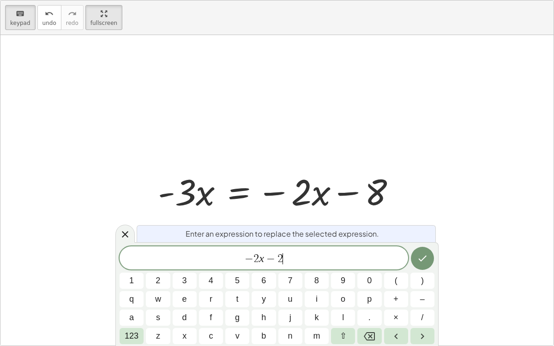
click at [184, 268] on span "x" at bounding box center [184, 336] width 4 height 12
click at [418, 266] on button "Done" at bounding box center [422, 258] width 23 height 23
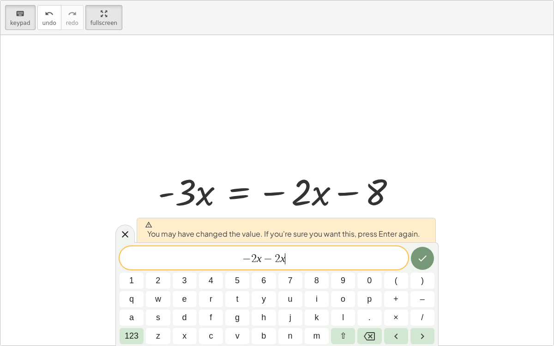
click at [417, 254] on icon "Done" at bounding box center [422, 258] width 11 height 11
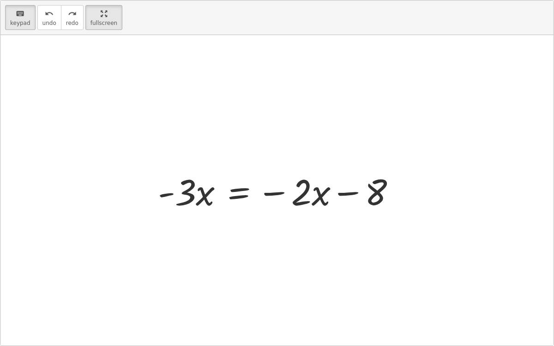
click at [315, 206] on div at bounding box center [280, 191] width 255 height 48
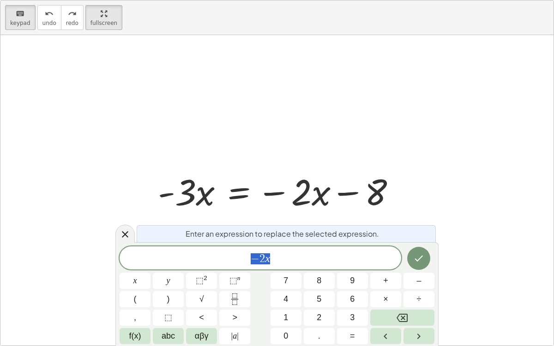
click at [358, 260] on span "− 2 x" at bounding box center [260, 258] width 281 height 13
click at [384, 268] on span "+" at bounding box center [385, 281] width 5 height 12
click at [320, 268] on span "2" at bounding box center [319, 317] width 5 height 12
click at [168, 268] on span "abc" at bounding box center [168, 336] width 13 height 12
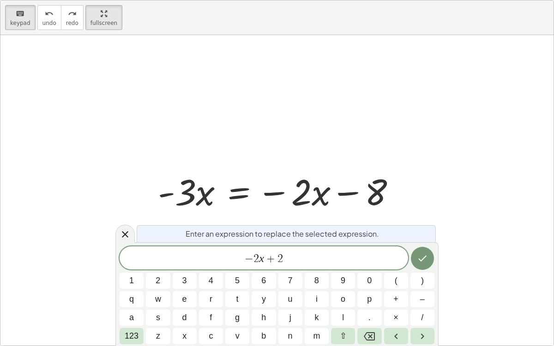
click at [185, 268] on span "x" at bounding box center [184, 336] width 4 height 12
click at [420, 261] on icon "Done" at bounding box center [422, 258] width 11 height 11
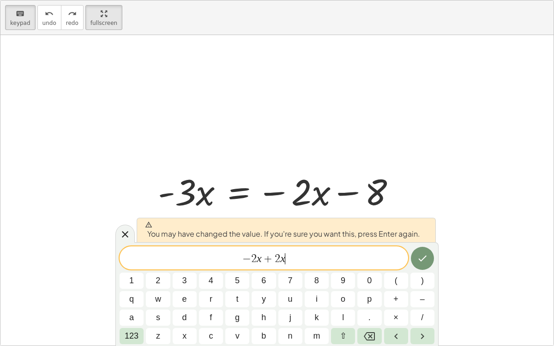
click at [419, 267] on button "Done" at bounding box center [422, 258] width 23 height 23
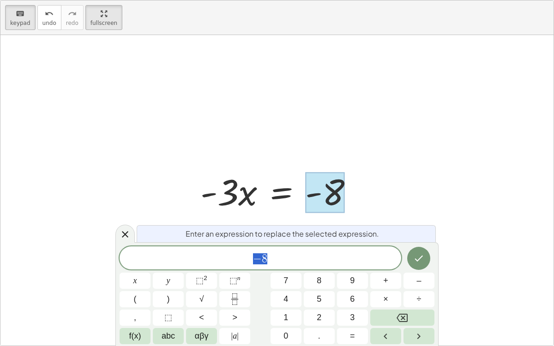
click at [341, 256] on span "− 8" at bounding box center [260, 258] width 281 height 13
click at [419, 268] on span "÷" at bounding box center [419, 299] width 5 height 12
click at [417, 268] on span "–" at bounding box center [418, 281] width 5 height 12
click at [357, 268] on button "3" at bounding box center [352, 318] width 31 height 16
click at [177, 268] on button "abc" at bounding box center [168, 336] width 31 height 16
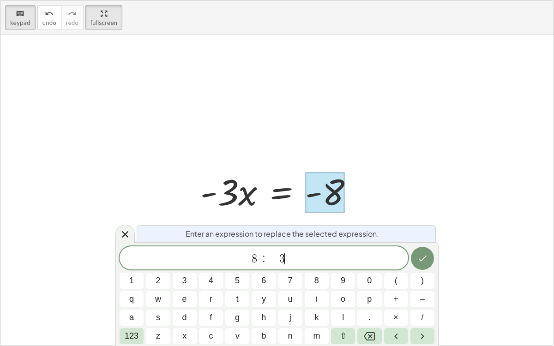
click at [184, 268] on span "x" at bounding box center [184, 336] width 4 height 12
click at [415, 257] on button "Done" at bounding box center [422, 258] width 23 height 23
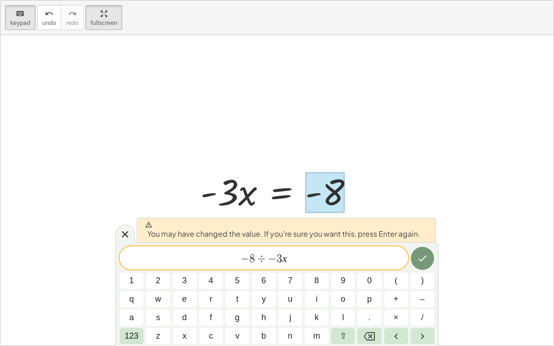
click at [418, 262] on icon "Done" at bounding box center [422, 258] width 11 height 11
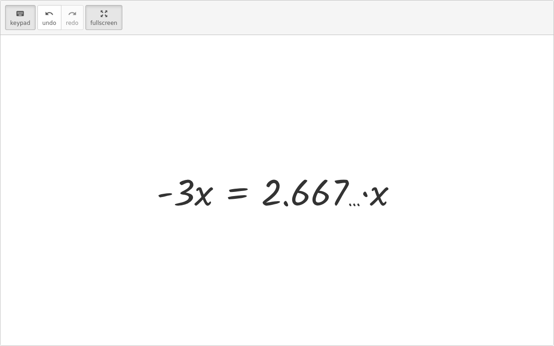
click at [207, 197] on div at bounding box center [280, 191] width 257 height 48
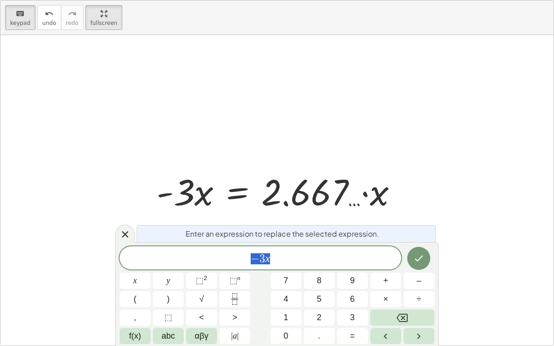
click at [193, 268] on div "*** − 3 x" at bounding box center [260, 257] width 281 height 23
click at [341, 256] on span "​ − 3 x" at bounding box center [260, 258] width 281 height 13
click at [416, 268] on button "–" at bounding box center [418, 281] width 31 height 16
click at [360, 268] on button "3" at bounding box center [352, 318] width 31 height 16
click at [164, 268] on span "abc" at bounding box center [168, 336] width 13 height 12
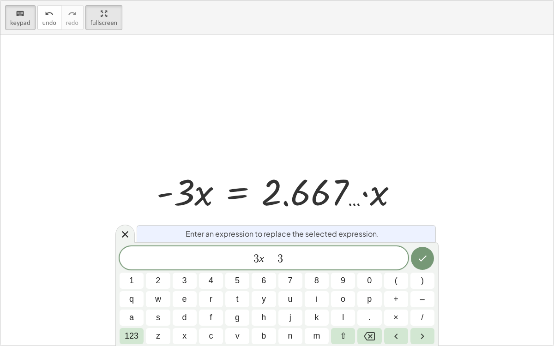
click at [189, 268] on button "x" at bounding box center [185, 336] width 24 height 16
click at [414, 259] on button "Done" at bounding box center [422, 258] width 23 height 23
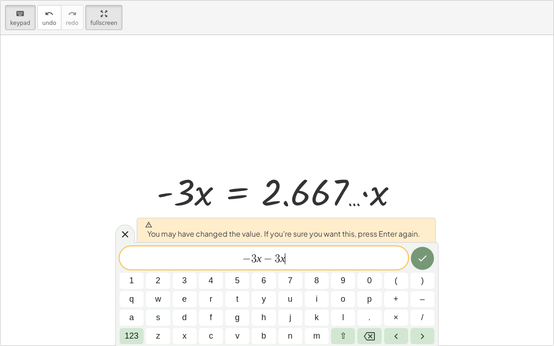
click at [144, 268] on div at bounding box center [132, 281] width 24 height 16
click at [423, 256] on icon "Done" at bounding box center [422, 258] width 11 height 11
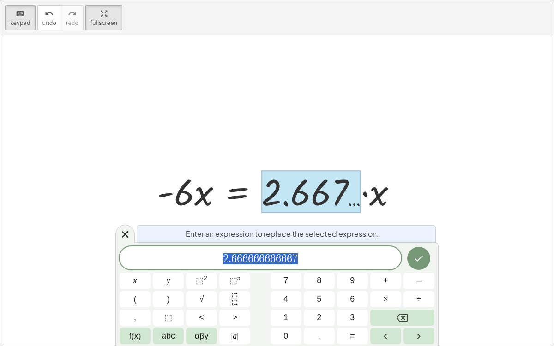
click at [416, 268] on button "÷" at bounding box center [418, 299] width 31 height 16
click at [413, 268] on button "–" at bounding box center [418, 281] width 31 height 16
click at [353, 268] on span "6" at bounding box center [352, 299] width 5 height 12
click at [180, 268] on button "abc" at bounding box center [168, 336] width 31 height 16
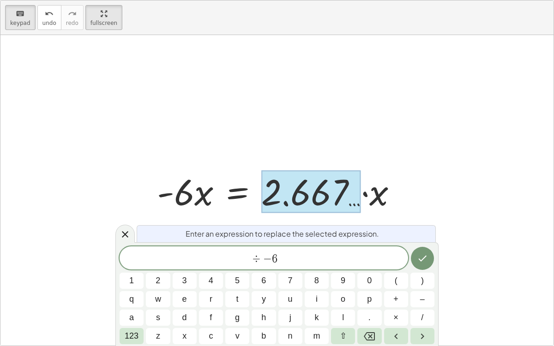
click at [184, 268] on span "x" at bounding box center [184, 336] width 4 height 12
click at [420, 257] on icon "Done" at bounding box center [422, 258] width 11 height 11
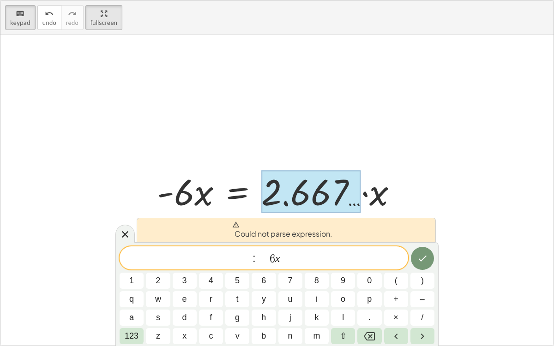
click at [423, 260] on icon "Done" at bounding box center [422, 258] width 11 height 11
click at [117, 229] on div at bounding box center [124, 234] width 19 height 18
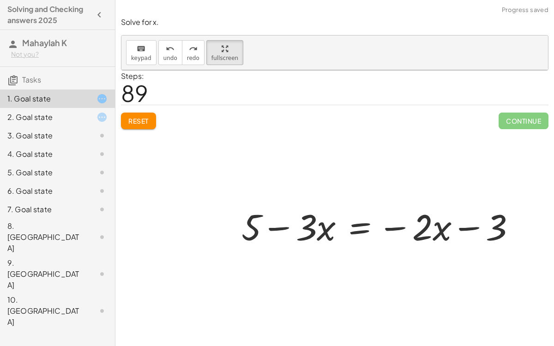
click at [67, 163] on div "3. Goal state" at bounding box center [57, 172] width 115 height 18
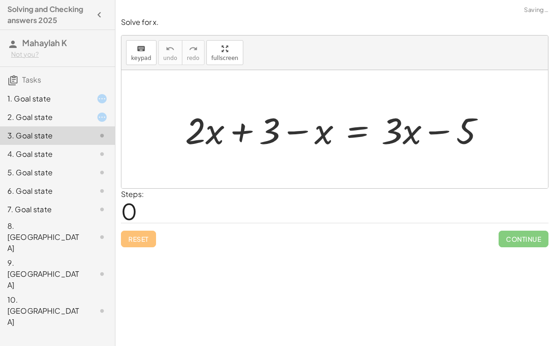
click at [75, 118] on div "2. Goal state" at bounding box center [44, 117] width 74 height 11
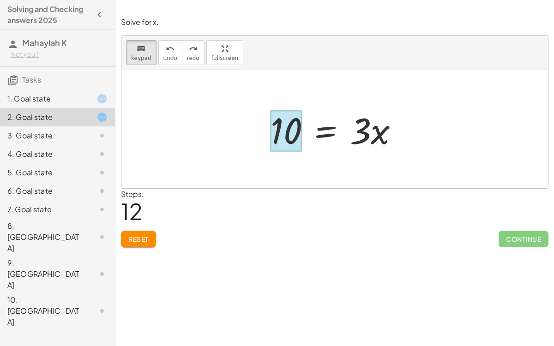
click at [282, 133] on div at bounding box center [285, 131] width 31 height 41
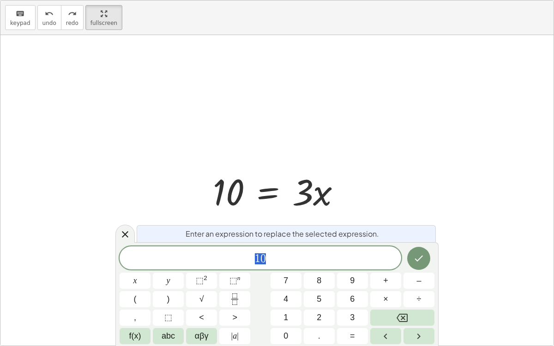
click at [331, 264] on span "1 0" at bounding box center [260, 258] width 281 height 13
click at [425, 268] on button "–" at bounding box center [418, 281] width 31 height 16
click at [357, 268] on button "3" at bounding box center [352, 318] width 31 height 16
click at [413, 265] on button "Done" at bounding box center [418, 258] width 23 height 23
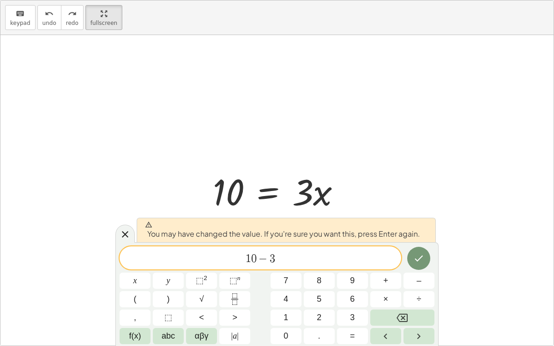
click at [172, 268] on span "abc" at bounding box center [168, 336] width 13 height 12
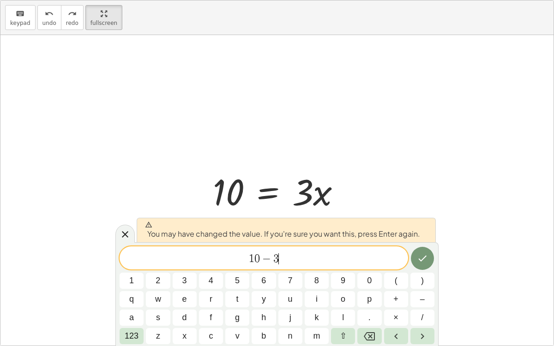
click at [185, 268] on span "x" at bounding box center [184, 336] width 4 height 12
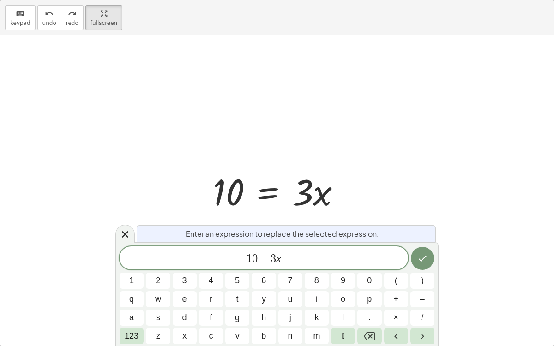
click at [413, 264] on button "Done" at bounding box center [422, 258] width 23 height 23
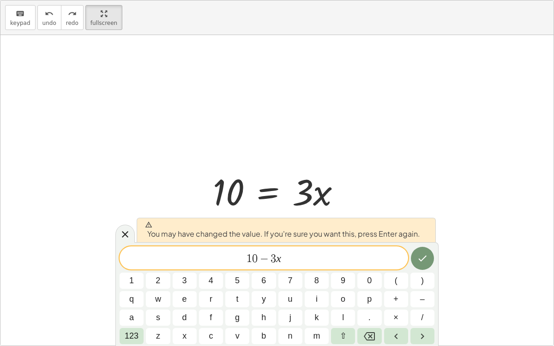
click at [416, 263] on button "Done" at bounding box center [422, 258] width 23 height 23
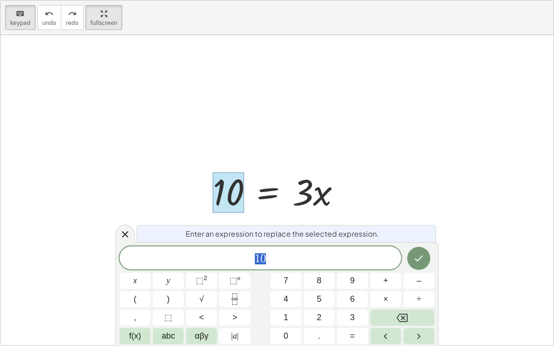
click at [355, 268] on div "** 1 0" at bounding box center [260, 257] width 281 height 23
click at [422, 268] on button "÷" at bounding box center [418, 299] width 31 height 16
click at [352, 268] on span "3" at bounding box center [352, 317] width 5 height 12
click at [420, 261] on icon "Done" at bounding box center [418, 258] width 11 height 11
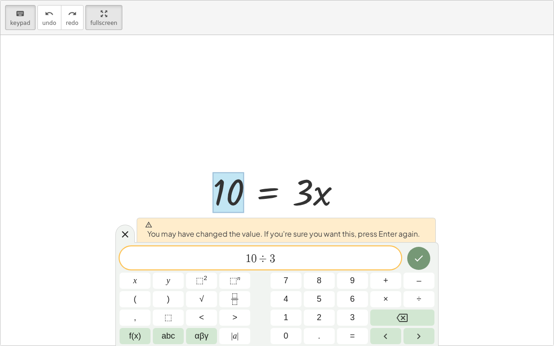
click at [413, 266] on button "Done" at bounding box center [418, 258] width 23 height 23
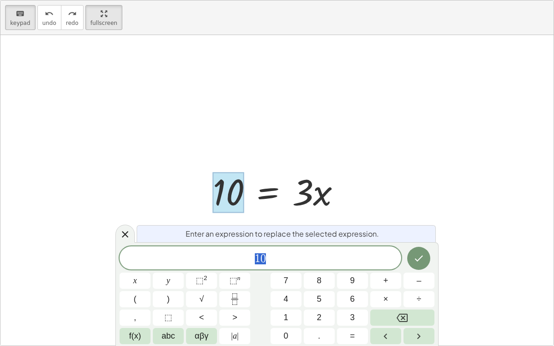
click at [358, 264] on span "1 0" at bounding box center [260, 258] width 281 height 13
click at [412, 268] on button "–" at bounding box center [418, 281] width 31 height 16
click at [356, 268] on button "3" at bounding box center [352, 318] width 31 height 16
click at [415, 268] on button "–" at bounding box center [418, 281] width 31 height 16
click at [413, 268] on button "Backspace" at bounding box center [402, 318] width 64 height 16
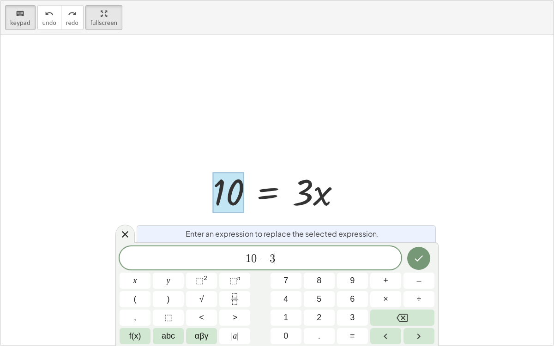
click at [416, 259] on icon "Done" at bounding box center [419, 259] width 8 height 6
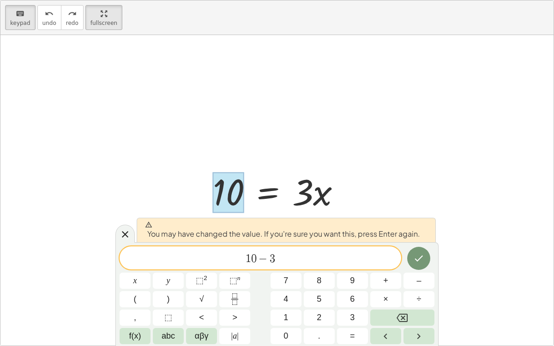
click at [150, 268] on div at bounding box center [135, 281] width 31 height 16
click at [426, 258] on button "Done" at bounding box center [418, 258] width 23 height 23
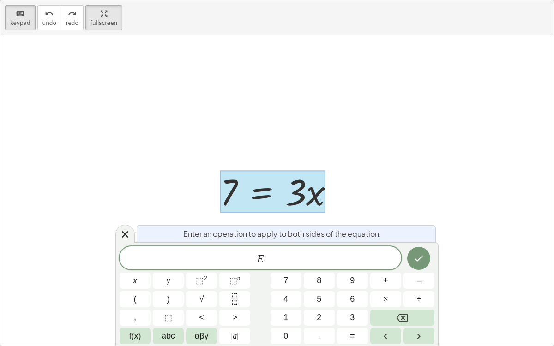
click at [419, 268] on span "÷" at bounding box center [419, 299] width 5 height 12
click at [126, 228] on div at bounding box center [124, 234] width 19 height 18
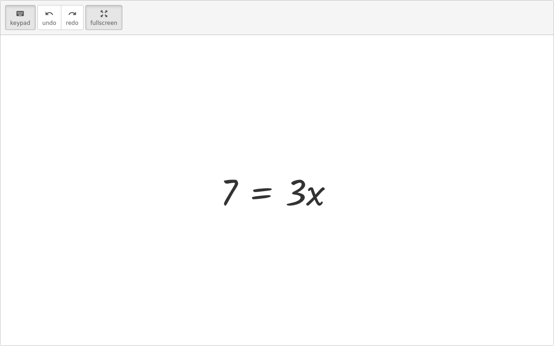
click at [277, 188] on div at bounding box center [280, 191] width 131 height 48
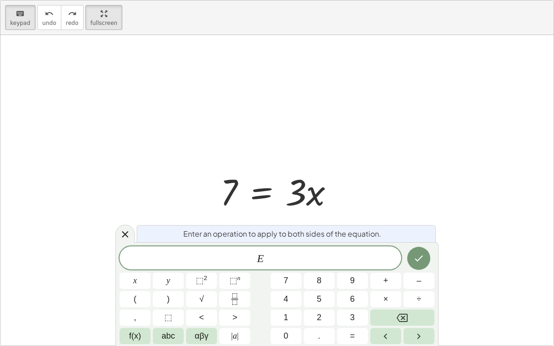
click at [414, 268] on button "÷" at bounding box center [418, 299] width 31 height 16
click at [345, 268] on button "3" at bounding box center [352, 318] width 31 height 16
click at [413, 262] on icon "Done" at bounding box center [418, 258] width 11 height 11
